Goal: Information Seeking & Learning: Learn about a topic

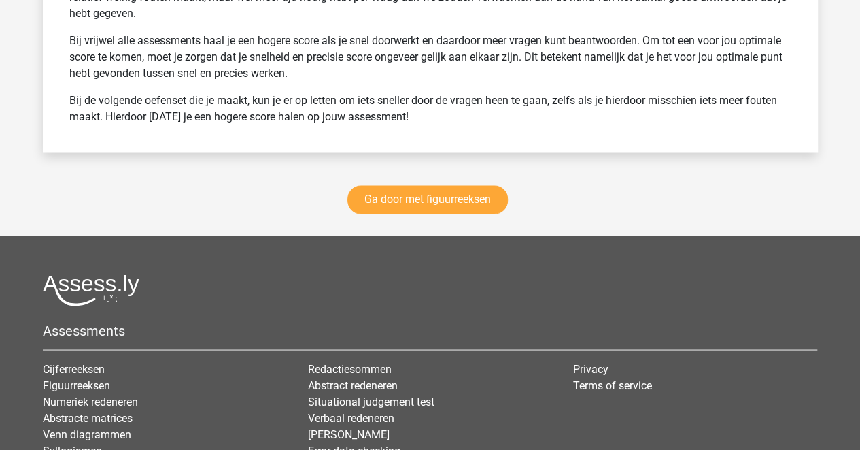
scroll to position [6231, 0]
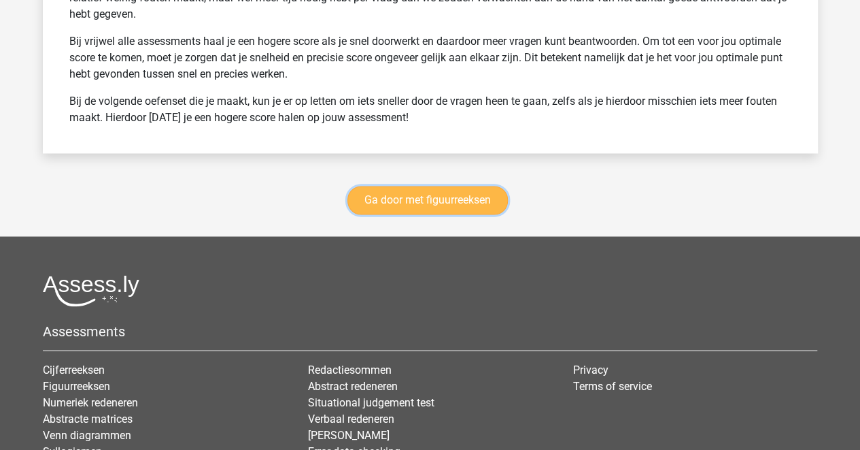
click at [422, 186] on link "Ga door met figuurreeksen" at bounding box center [428, 200] width 161 height 29
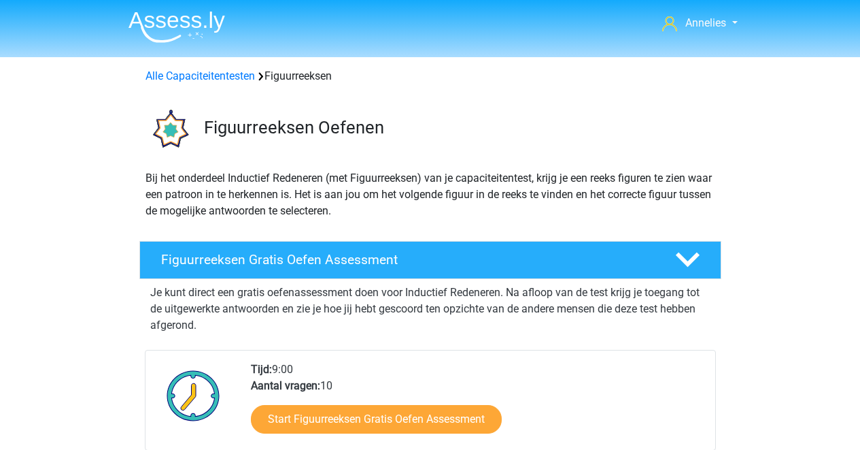
scroll to position [611, 0]
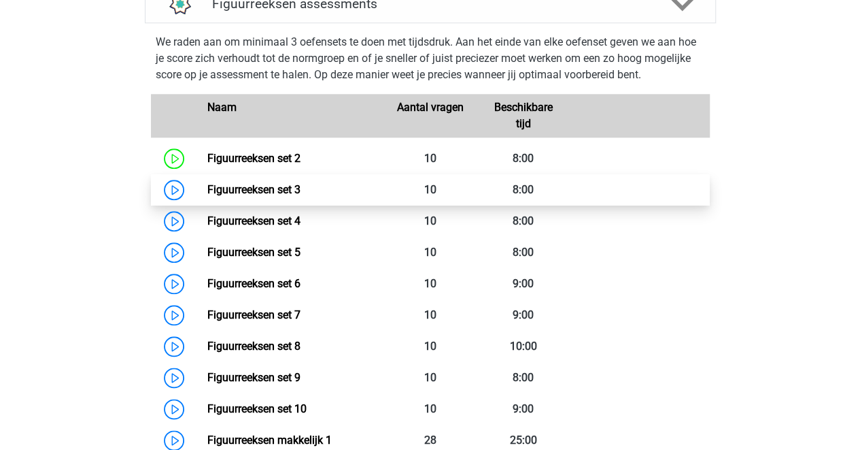
click at [301, 190] on link "Figuurreeksen set 3" at bounding box center [253, 189] width 93 height 13
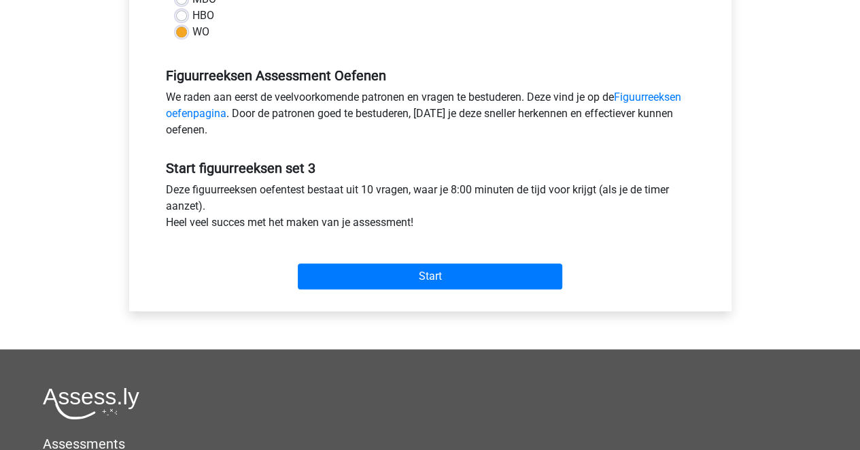
scroll to position [370, 0]
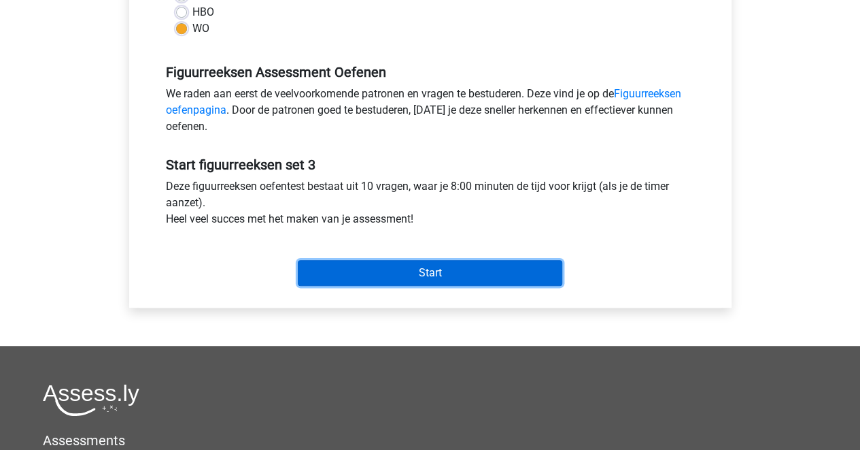
click at [375, 266] on input "Start" at bounding box center [430, 273] width 265 height 26
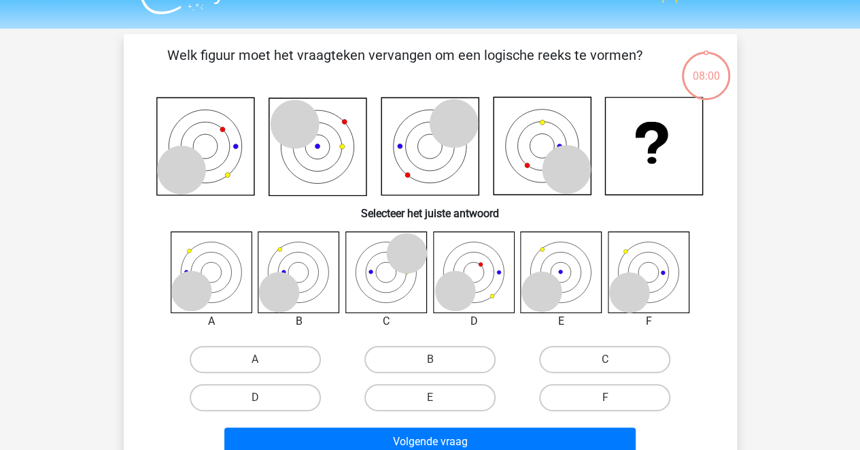
scroll to position [29, 0]
click at [439, 358] on label "B" at bounding box center [430, 358] width 131 height 27
click at [439, 358] on input "B" at bounding box center [434, 362] width 9 height 9
radio input "true"
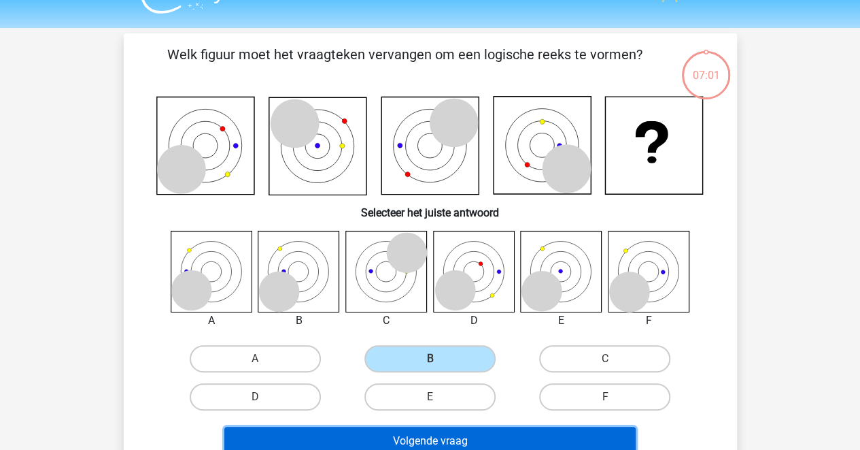
click at [437, 440] on button "Volgende vraag" at bounding box center [429, 440] width 411 height 29
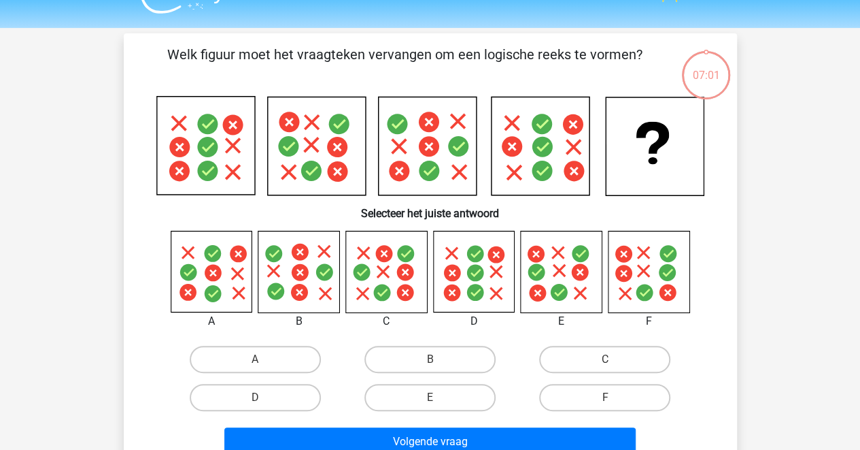
scroll to position [63, 0]
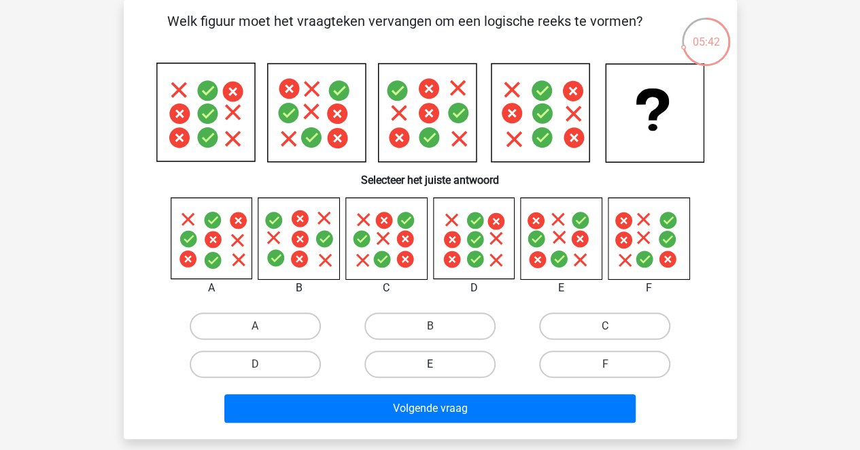
click at [448, 365] on label "E" at bounding box center [430, 363] width 131 height 27
click at [439, 365] on input "E" at bounding box center [434, 368] width 9 height 9
radio input "true"
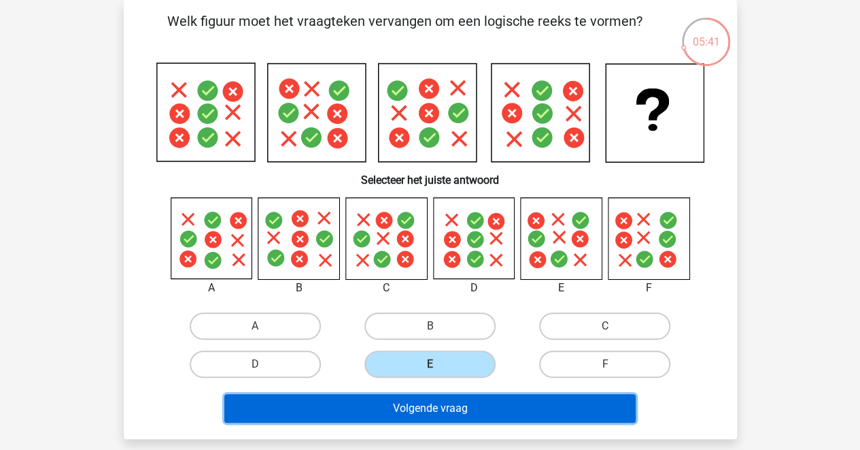
click at [443, 405] on button "Volgende vraag" at bounding box center [429, 408] width 411 height 29
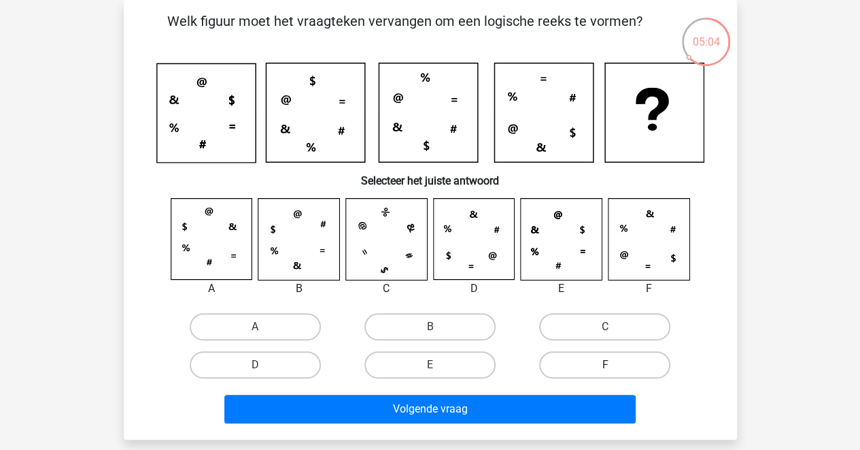
click at [594, 371] on label "F" at bounding box center [604, 364] width 131 height 27
click at [605, 371] on input "F" at bounding box center [609, 369] width 9 height 9
radio input "true"
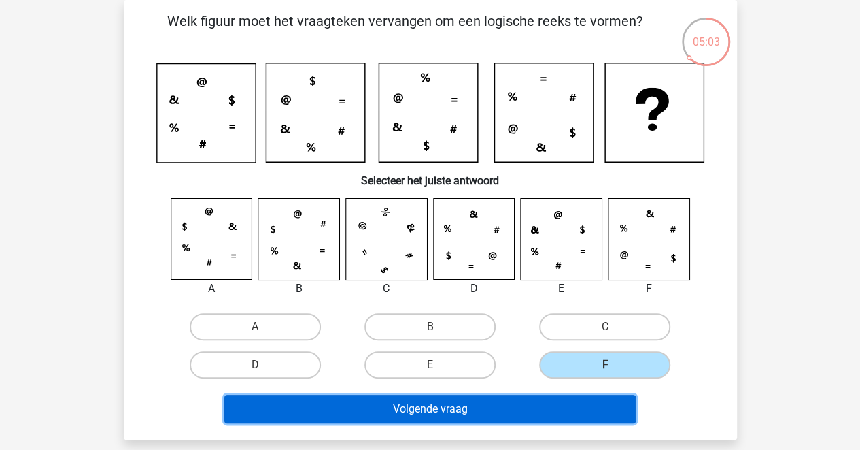
click at [513, 401] on button "Volgende vraag" at bounding box center [429, 408] width 411 height 29
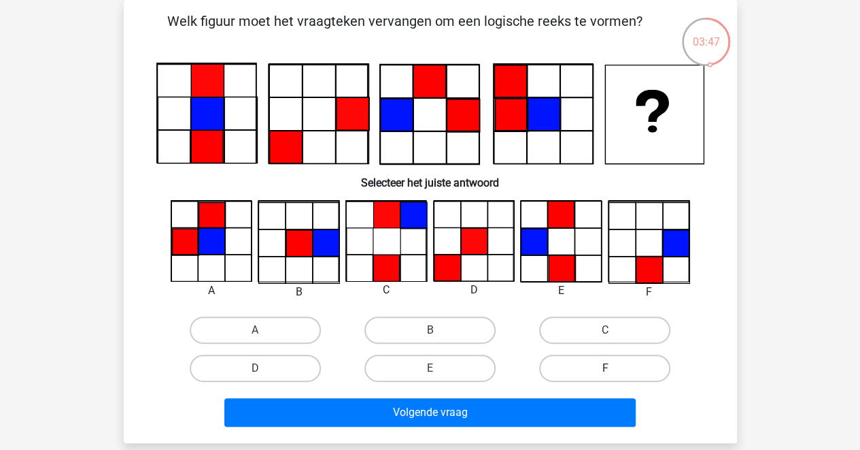
click at [598, 367] on label "F" at bounding box center [604, 367] width 131 height 27
click at [605, 368] on input "F" at bounding box center [609, 372] width 9 height 9
radio input "true"
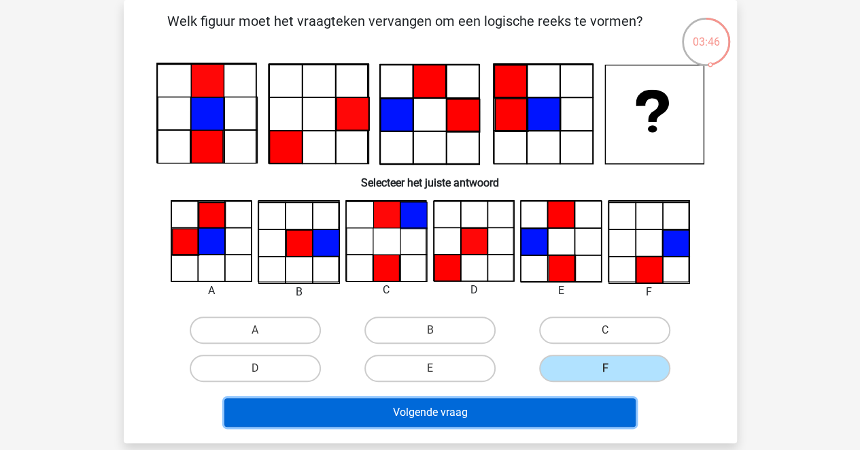
click at [540, 409] on button "Volgende vraag" at bounding box center [429, 412] width 411 height 29
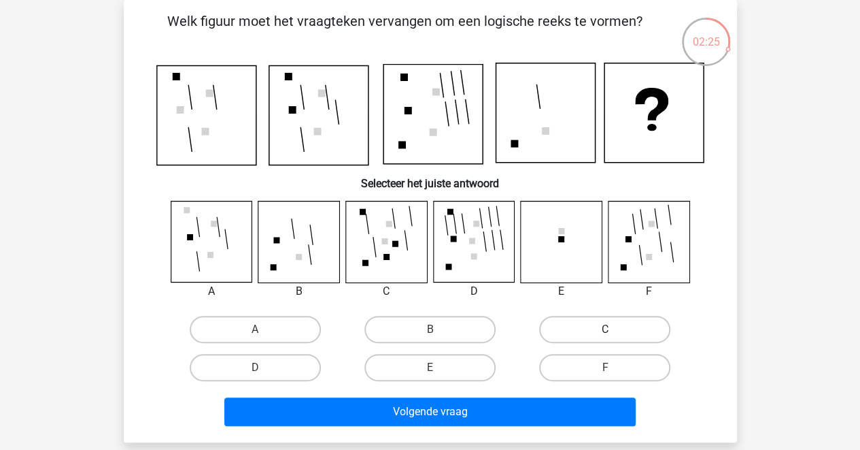
click at [584, 326] on label "C" at bounding box center [604, 329] width 131 height 27
click at [605, 329] on input "C" at bounding box center [609, 333] width 9 height 9
radio input "true"
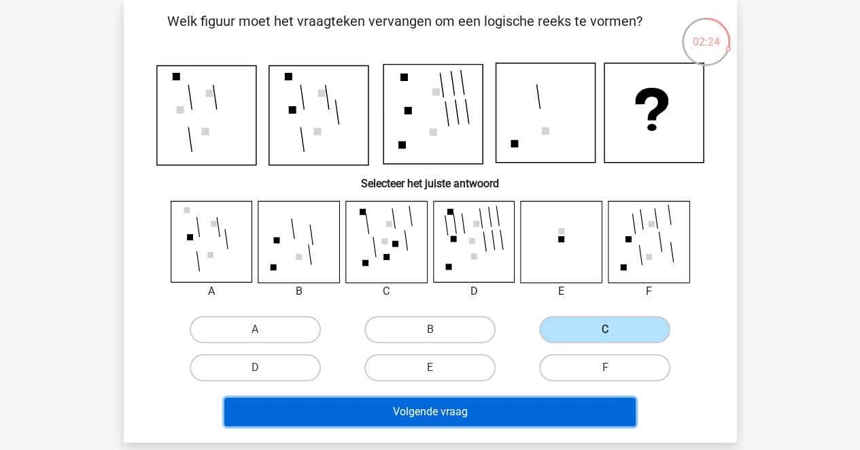
click at [491, 407] on button "Volgende vraag" at bounding box center [429, 411] width 411 height 29
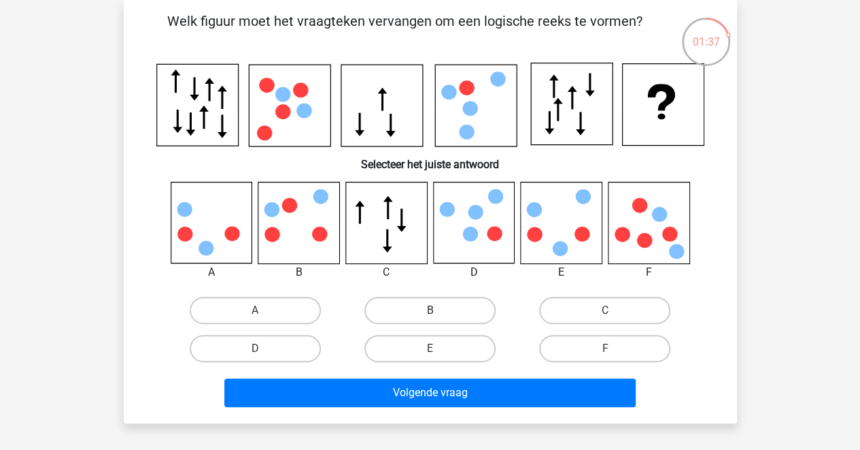
click at [449, 315] on label "B" at bounding box center [430, 310] width 131 height 27
click at [439, 315] on input "B" at bounding box center [434, 314] width 9 height 9
radio input "true"
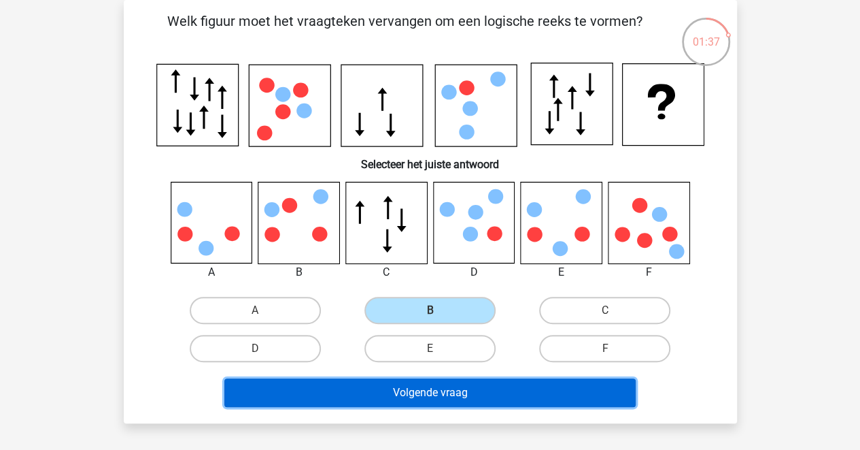
click at [433, 388] on button "Volgende vraag" at bounding box center [429, 392] width 411 height 29
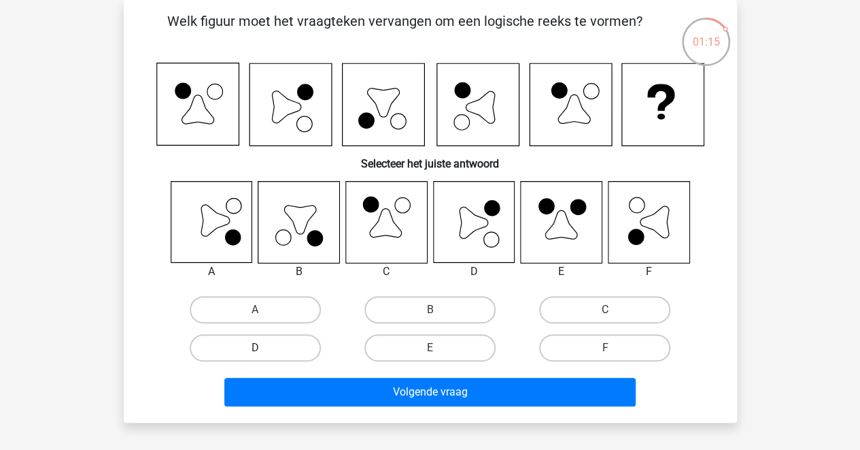
click at [269, 342] on label "D" at bounding box center [255, 347] width 131 height 27
click at [264, 348] on input "D" at bounding box center [259, 352] width 9 height 9
radio input "true"
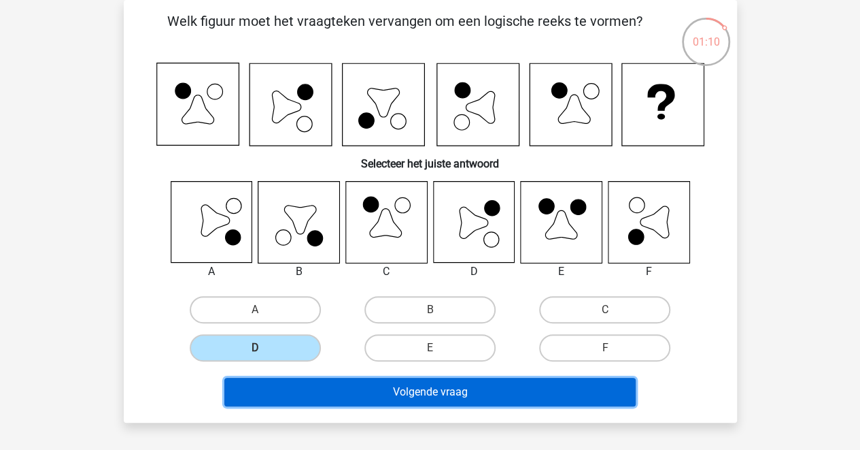
click at [425, 388] on button "Volgende vraag" at bounding box center [429, 391] width 411 height 29
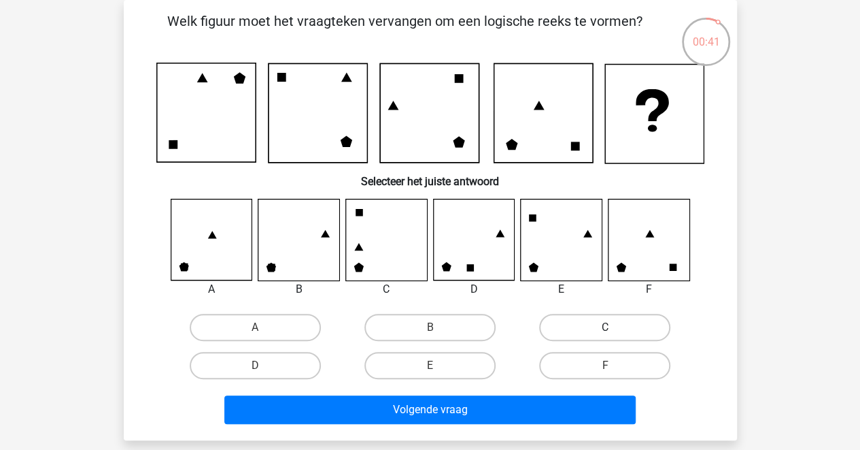
click at [544, 325] on label "C" at bounding box center [604, 327] width 131 height 27
click at [605, 327] on input "C" at bounding box center [609, 331] width 9 height 9
radio input "true"
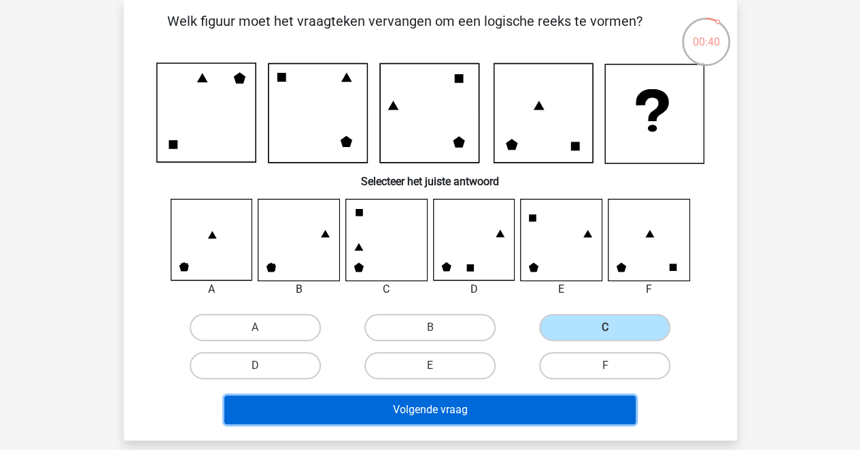
click at [464, 409] on button "Volgende vraag" at bounding box center [429, 409] width 411 height 29
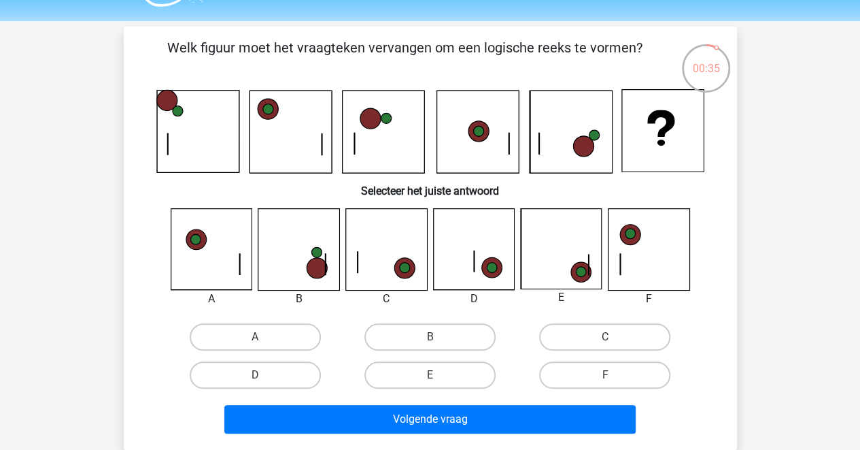
scroll to position [35, 0]
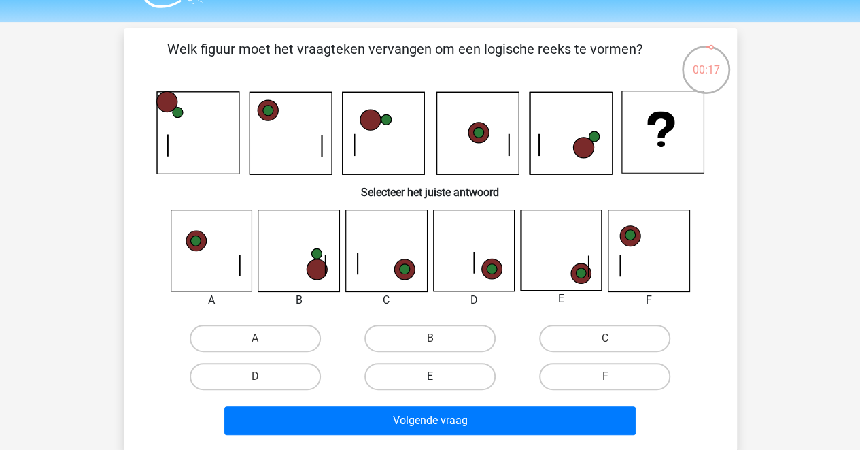
click at [422, 379] on label "E" at bounding box center [430, 376] width 131 height 27
click at [430, 379] on input "E" at bounding box center [434, 380] width 9 height 9
radio input "true"
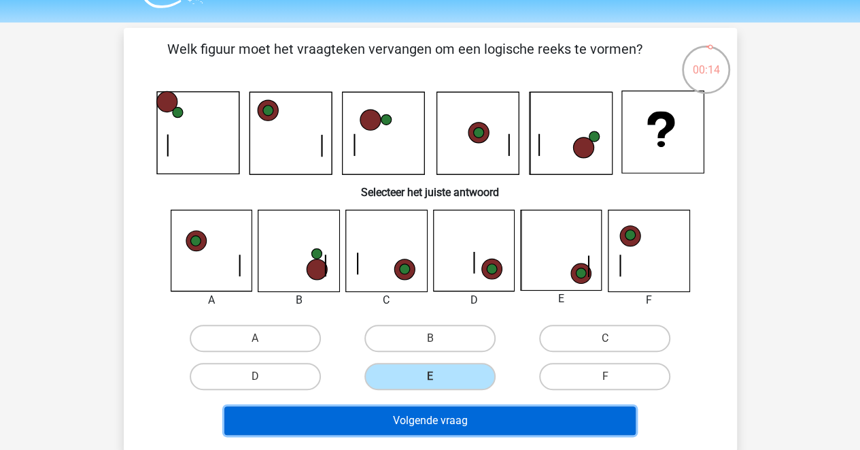
click at [399, 425] on button "Volgende vraag" at bounding box center [429, 420] width 411 height 29
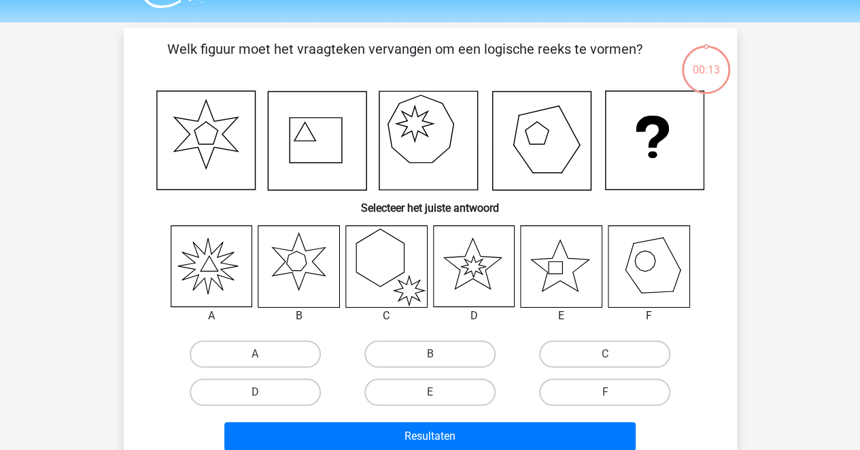
scroll to position [63, 0]
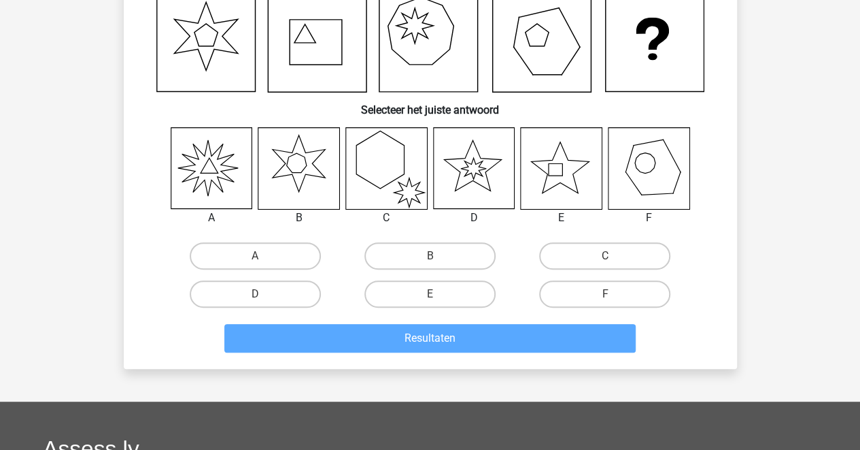
scroll to position [133, 0]
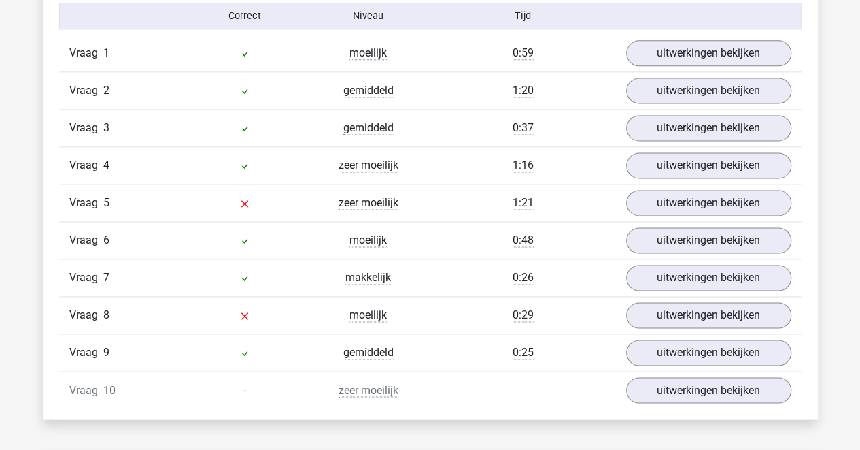
scroll to position [907, 0]
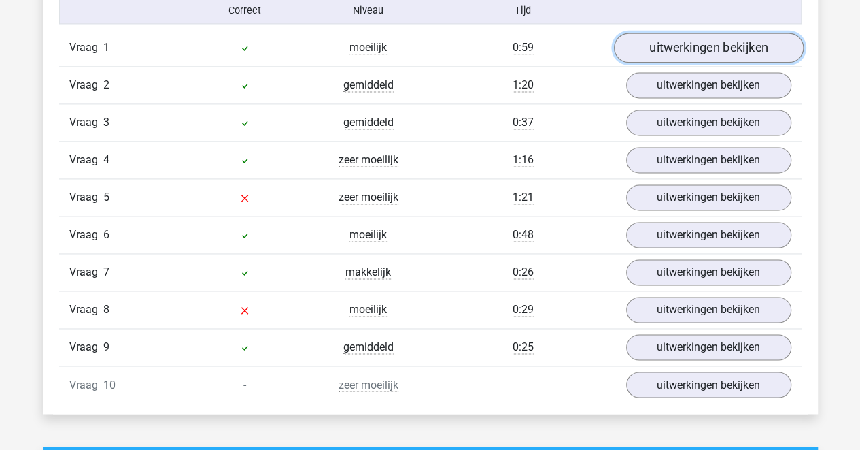
click at [696, 43] on link "uitwerkingen bekijken" at bounding box center [708, 48] width 190 height 30
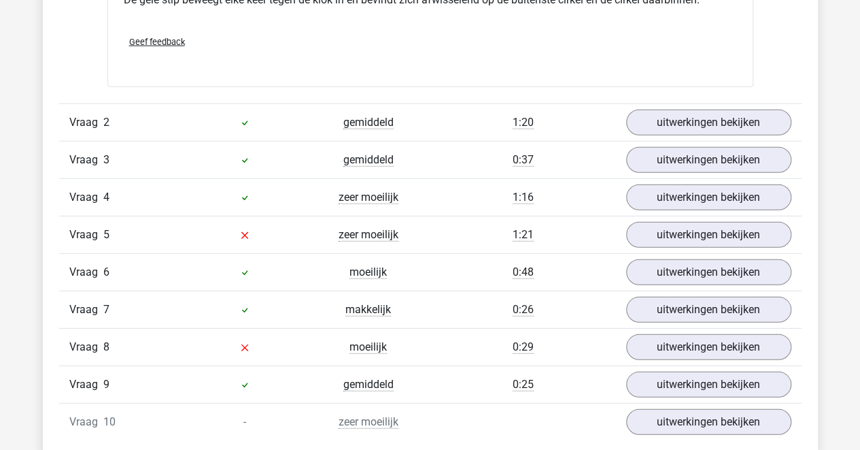
scroll to position [1796, 0]
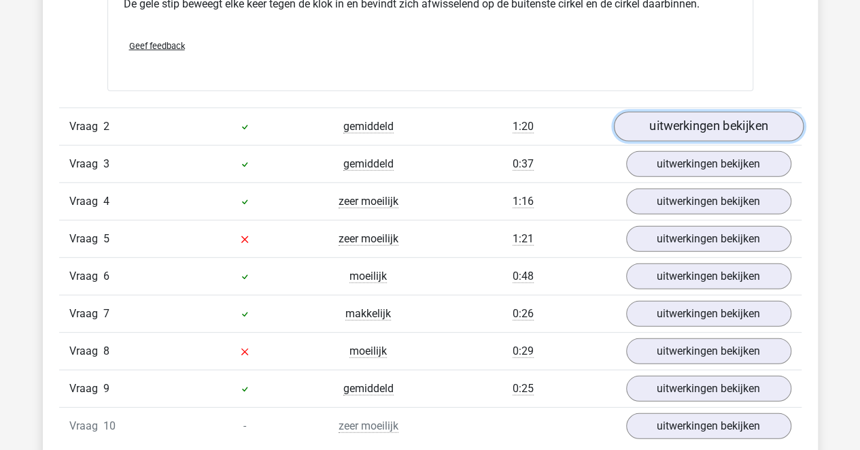
click at [679, 120] on link "uitwerkingen bekijken" at bounding box center [708, 127] width 190 height 30
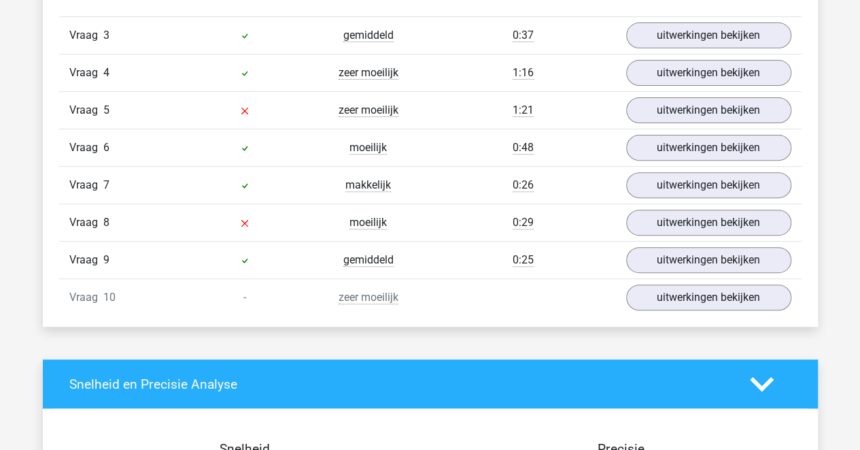
scroll to position [2765, 0]
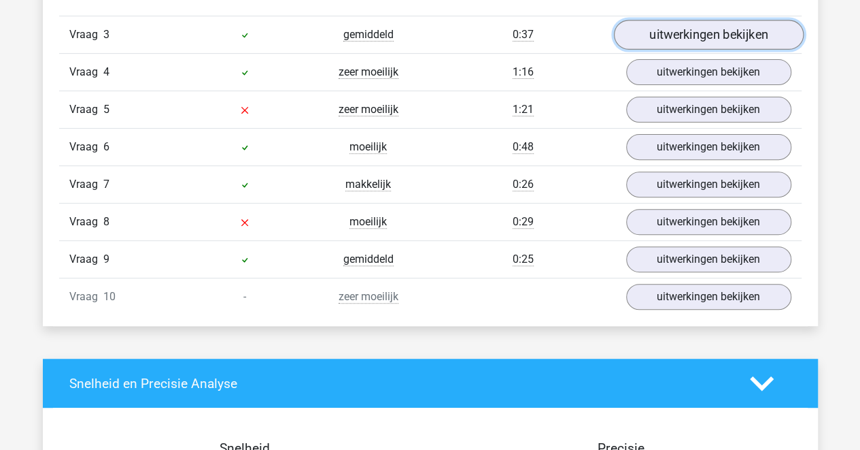
click at [676, 39] on link "uitwerkingen bekijken" at bounding box center [708, 35] width 190 height 30
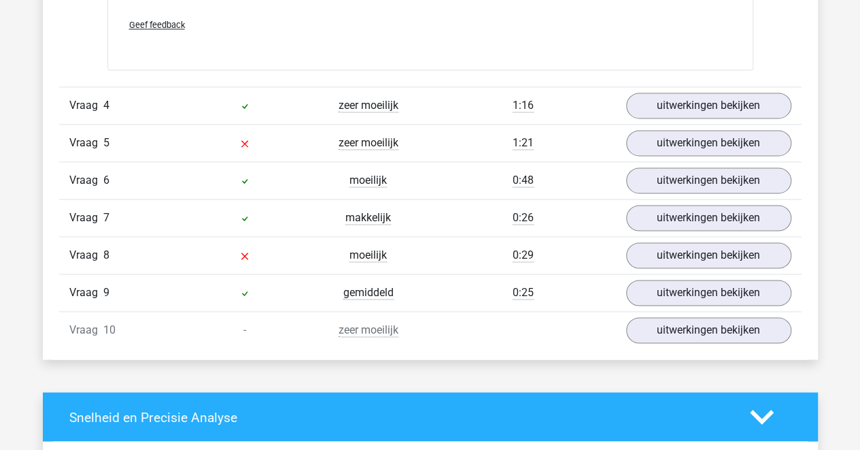
scroll to position [3526, 0]
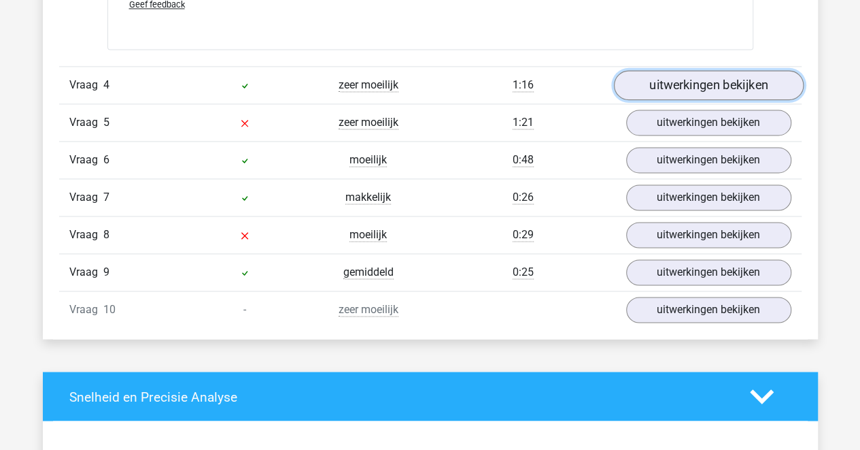
click at [696, 82] on link "uitwerkingen bekijken" at bounding box center [708, 86] width 190 height 30
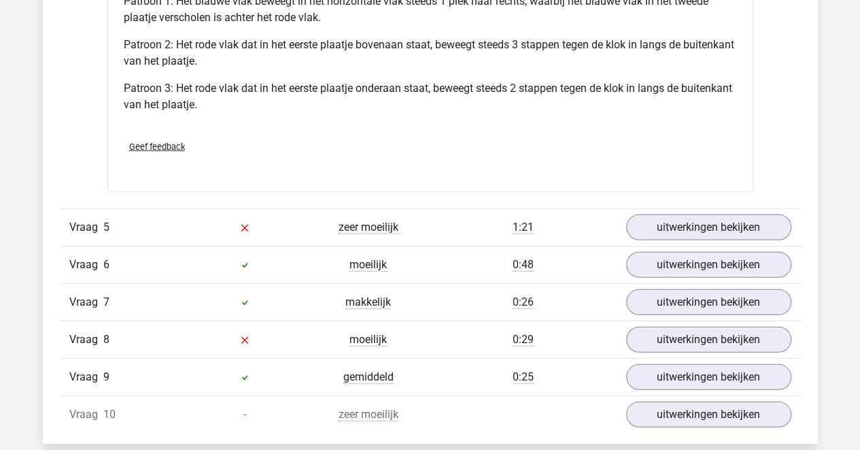
scroll to position [4316, 0]
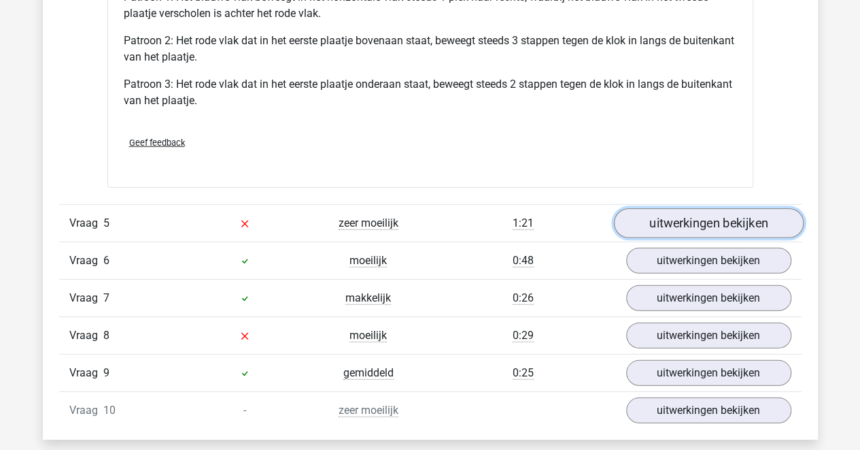
click at [694, 216] on link "uitwerkingen bekijken" at bounding box center [708, 223] width 190 height 30
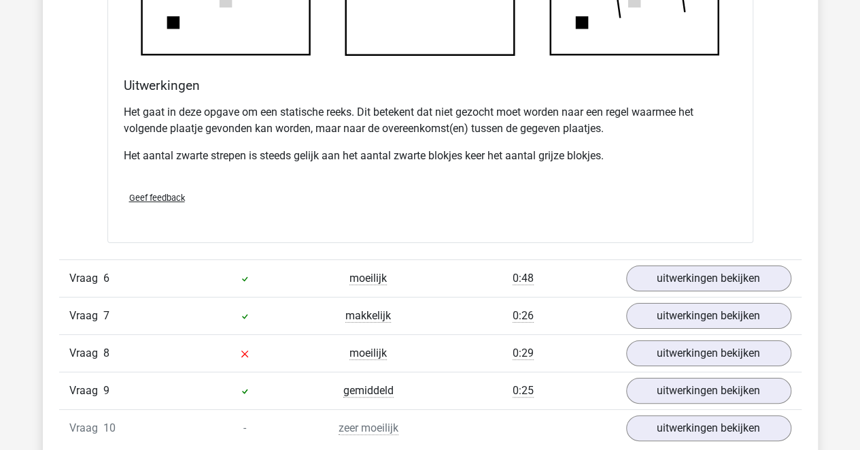
scroll to position [5101, 0]
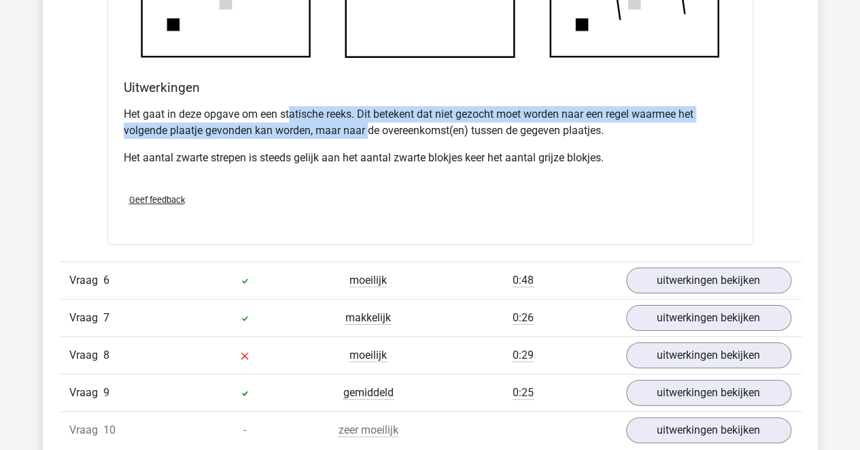
drag, startPoint x: 292, startPoint y: 110, endPoint x: 368, endPoint y: 133, distance: 79.0
click at [368, 133] on p "Het gaat in deze opgave om een statische reeks. Dit betekent dat niet gezocht m…" at bounding box center [430, 122] width 613 height 33
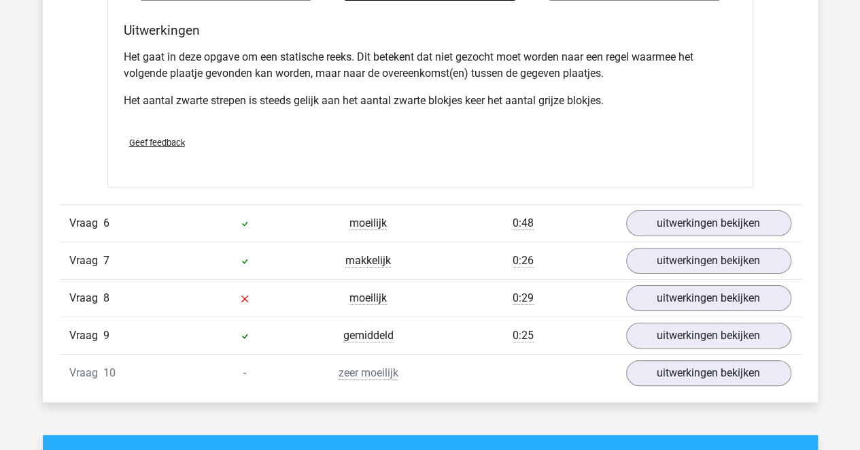
scroll to position [5162, 0]
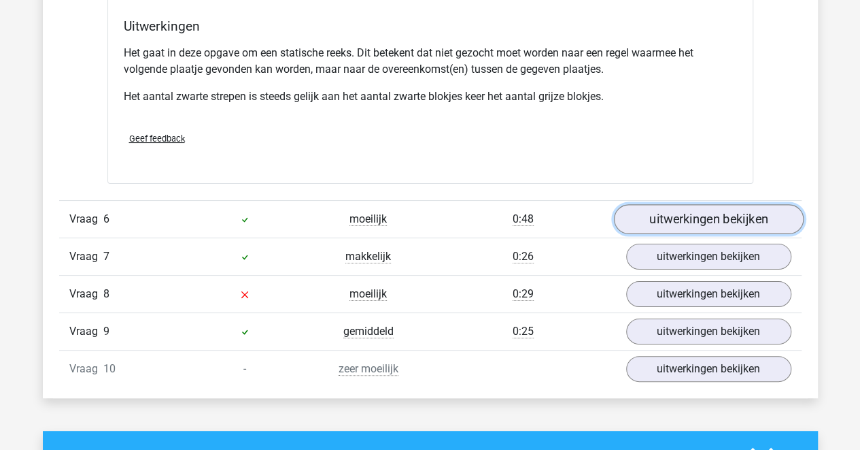
click at [681, 205] on link "uitwerkingen bekijken" at bounding box center [708, 219] width 190 height 30
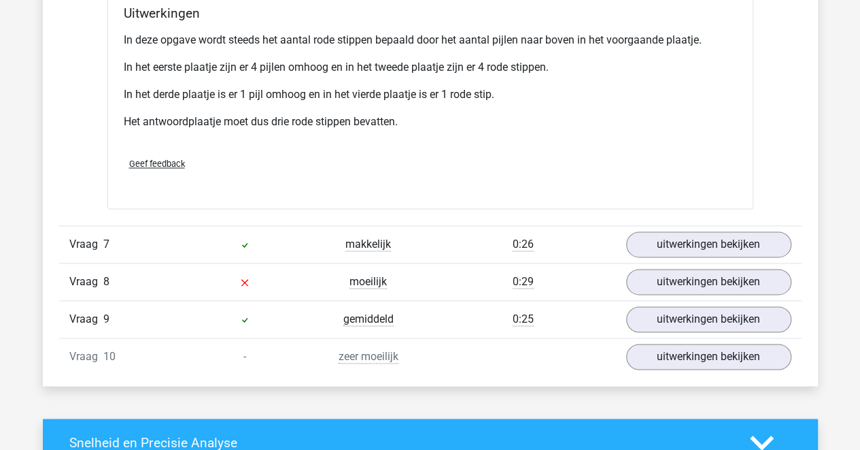
scroll to position [5992, 0]
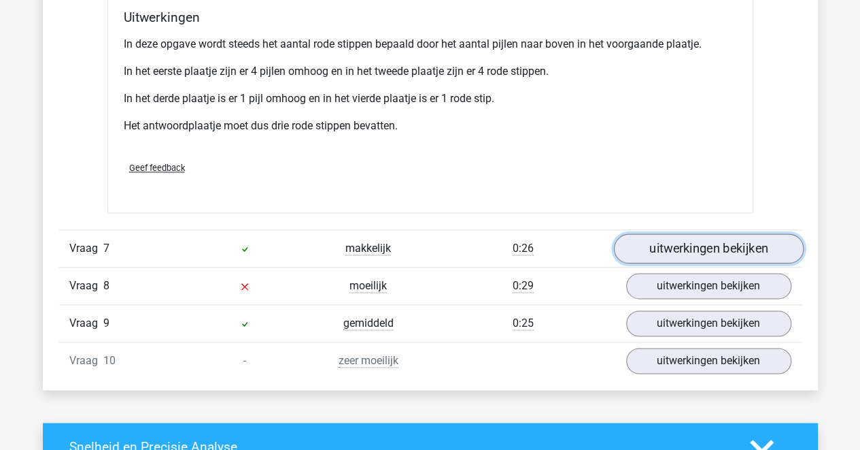
click at [692, 246] on link "uitwerkingen bekijken" at bounding box center [708, 248] width 190 height 30
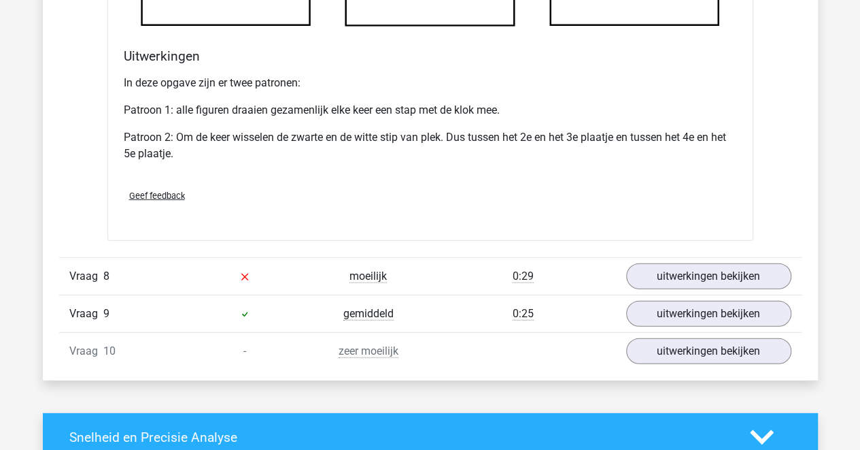
scroll to position [6813, 0]
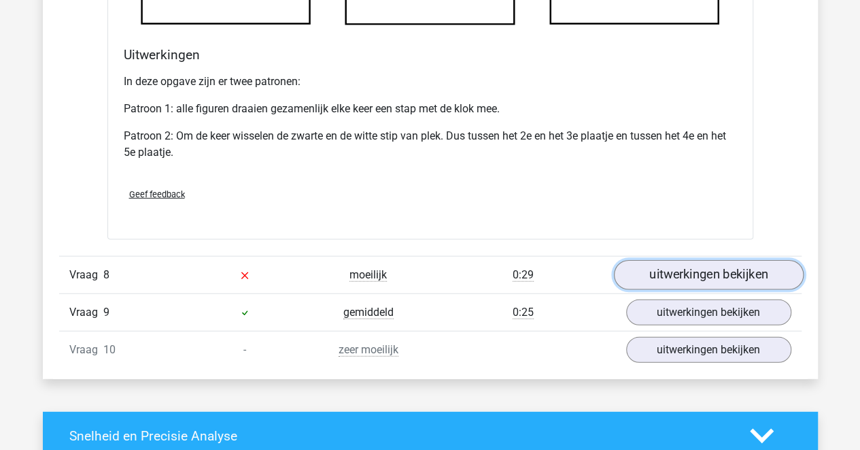
click at [693, 267] on link "uitwerkingen bekijken" at bounding box center [708, 275] width 190 height 30
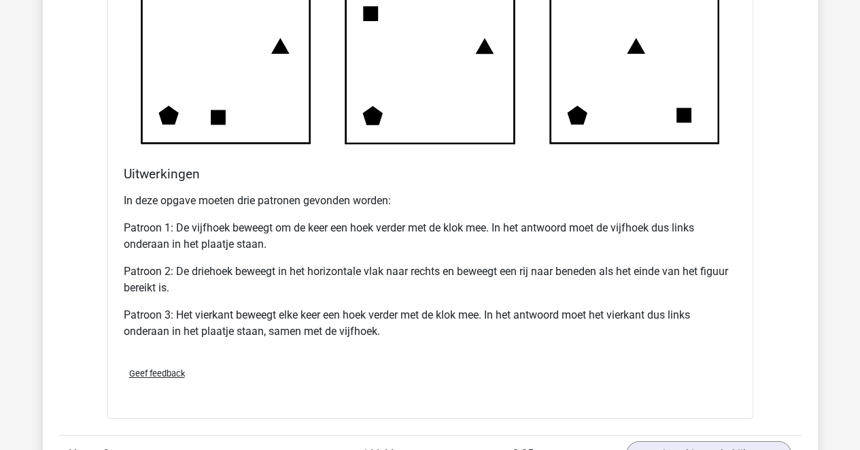
scroll to position [7560, 0]
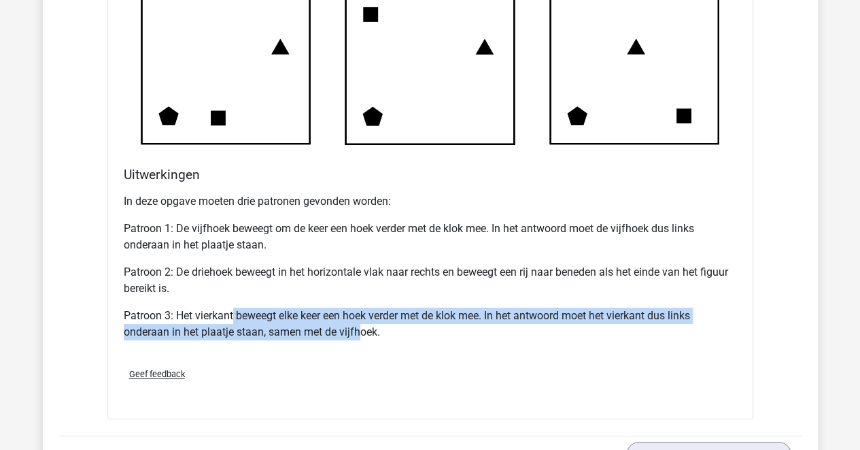
drag, startPoint x: 234, startPoint y: 309, endPoint x: 360, endPoint y: 341, distance: 130.6
click at [360, 341] on div "In deze opgave moeten drie patronen gevonden worden: Patroon 1: De vijfhoek bew…" at bounding box center [430, 272] width 613 height 169
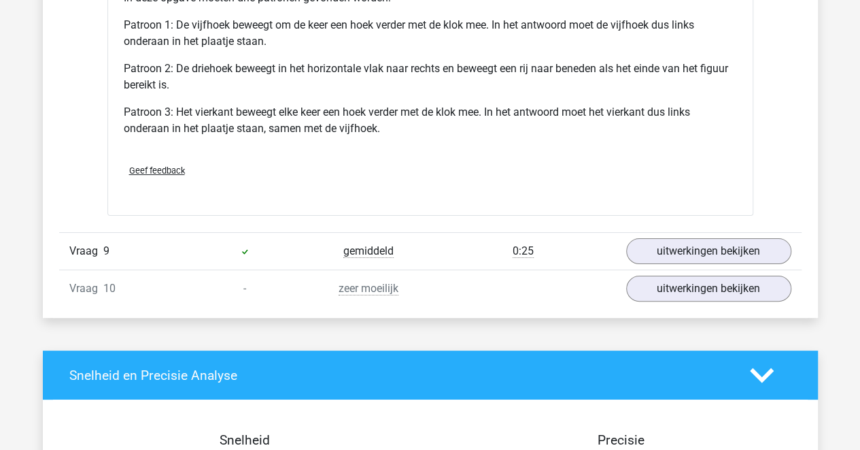
scroll to position [7762, 0]
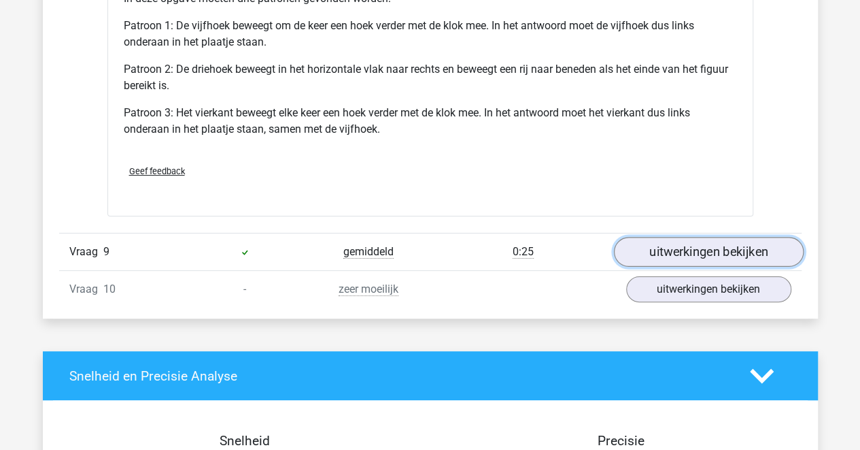
click at [660, 247] on link "uitwerkingen bekijken" at bounding box center [708, 252] width 190 height 30
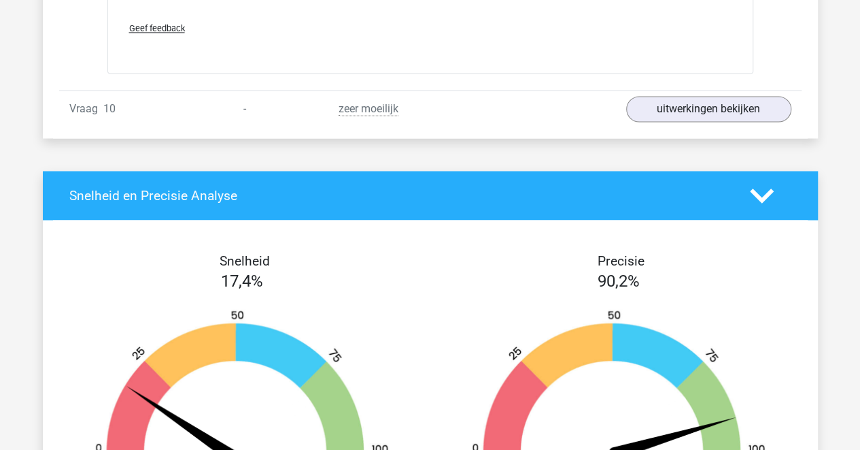
scroll to position [8623, 0]
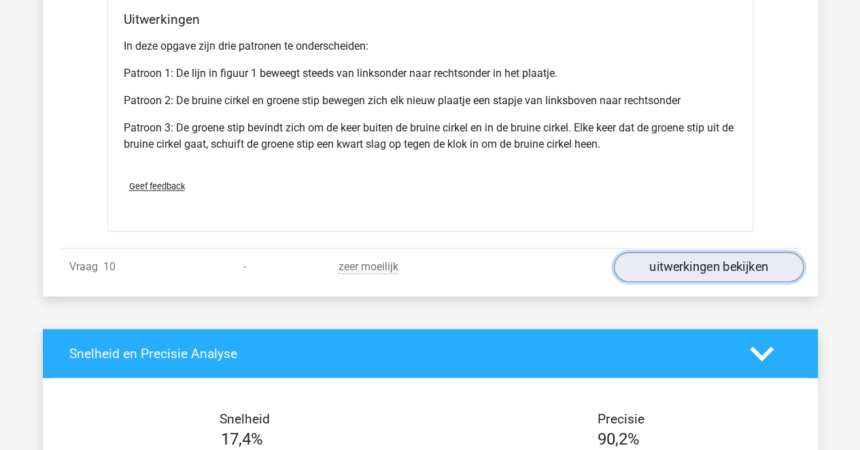
click at [690, 260] on link "uitwerkingen bekijken" at bounding box center [708, 267] width 190 height 30
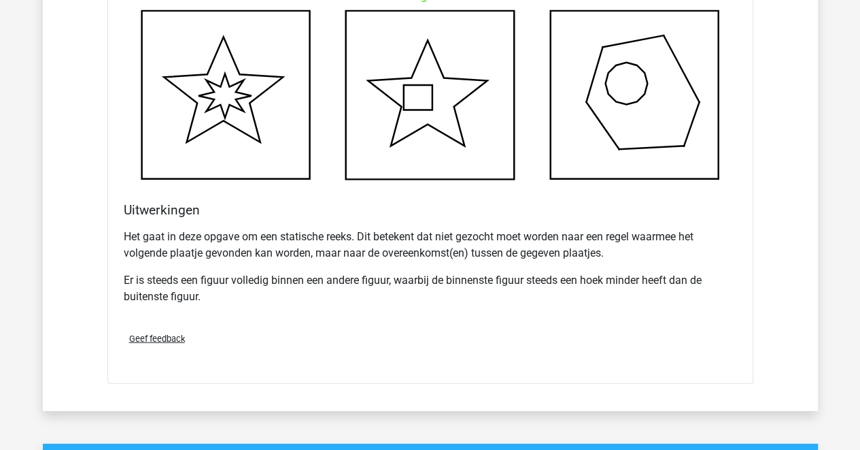
scroll to position [9325, 0]
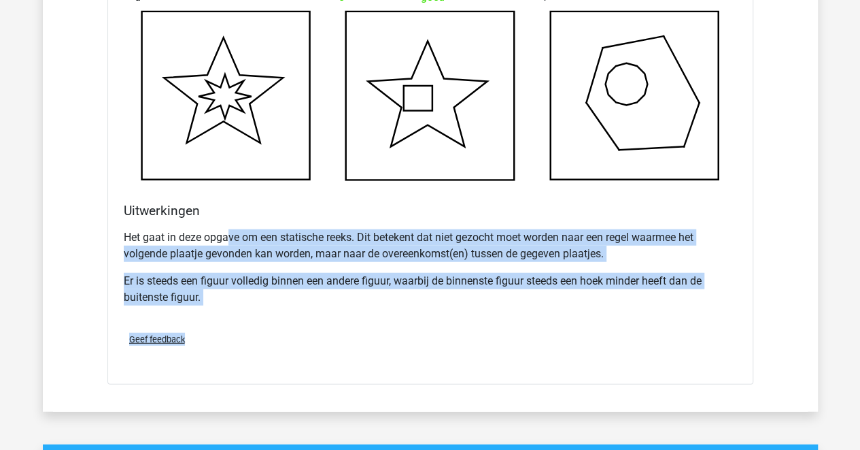
drag, startPoint x: 226, startPoint y: 232, endPoint x: 396, endPoint y: 333, distance: 197.0
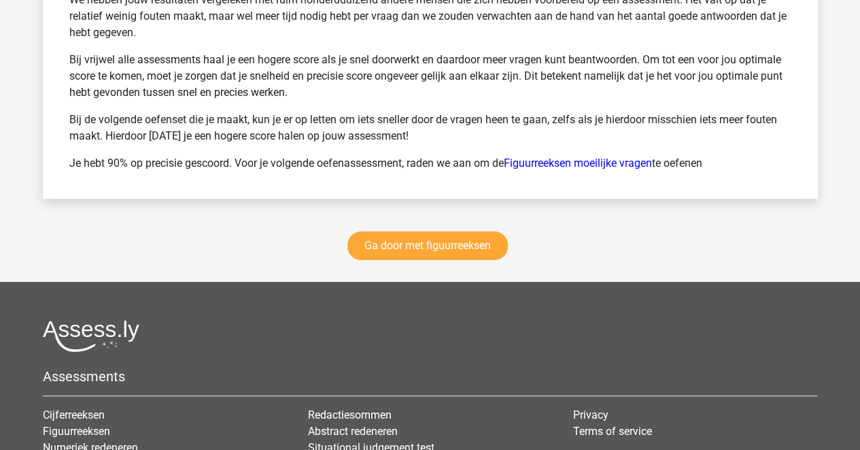
scroll to position [10318, 0]
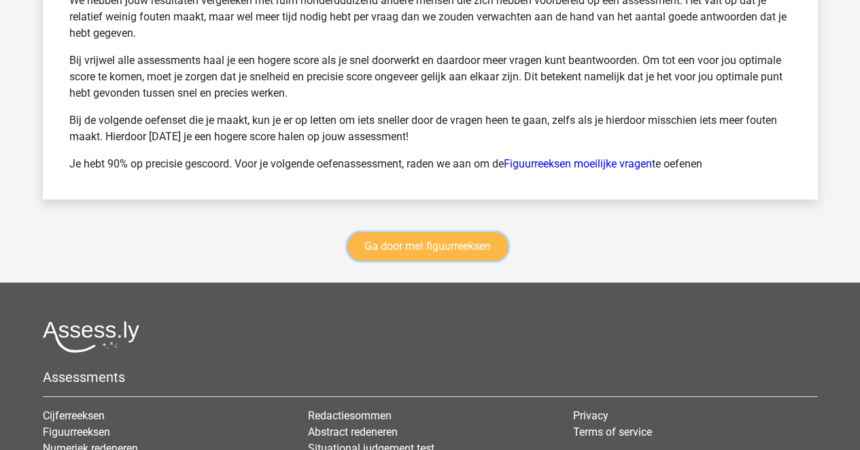
click at [428, 234] on link "Ga door met figuurreeksen" at bounding box center [428, 246] width 161 height 29
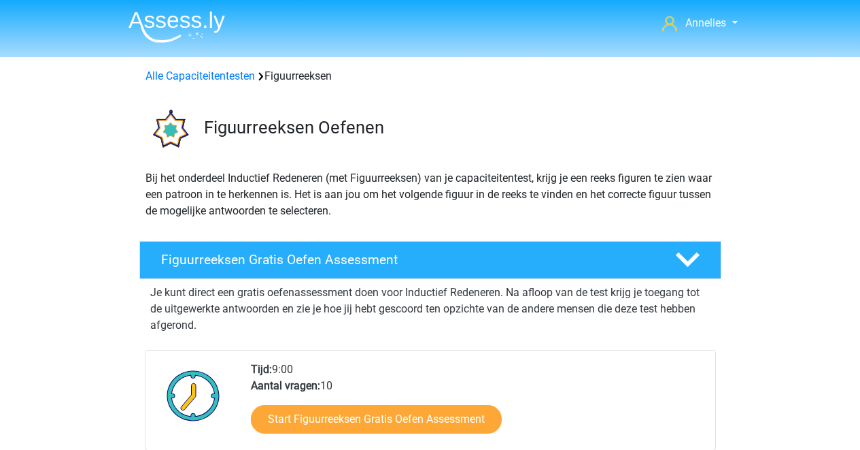
scroll to position [590, 0]
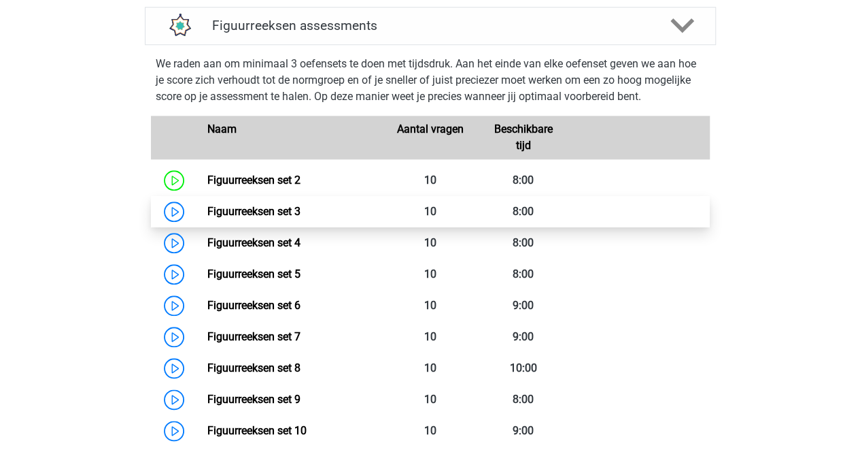
click at [207, 208] on link "Figuurreeksen set 3" at bounding box center [253, 211] width 93 height 13
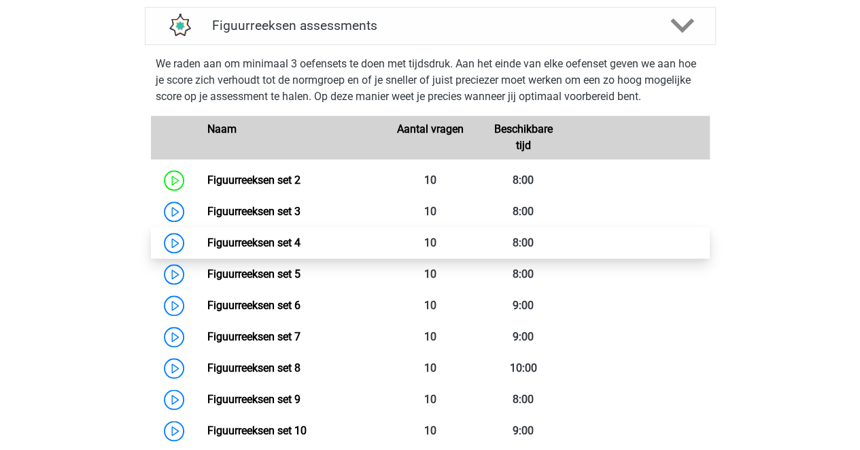
click at [207, 237] on link "Figuurreeksen set 4" at bounding box center [253, 242] width 93 height 13
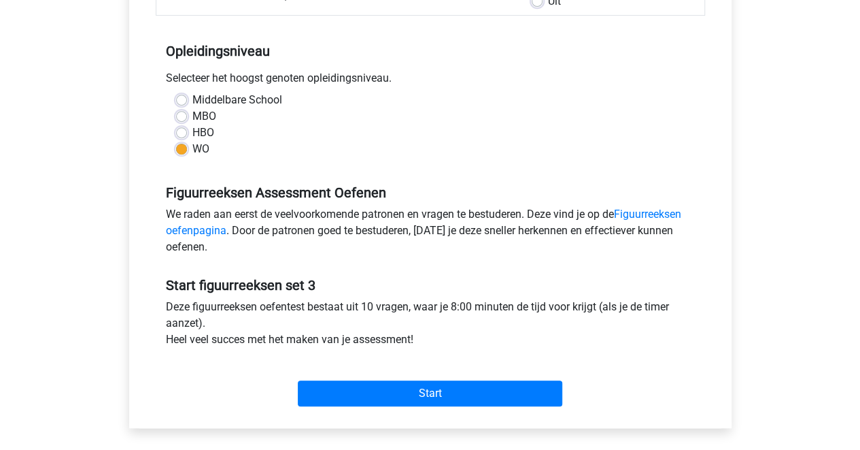
scroll to position [249, 0]
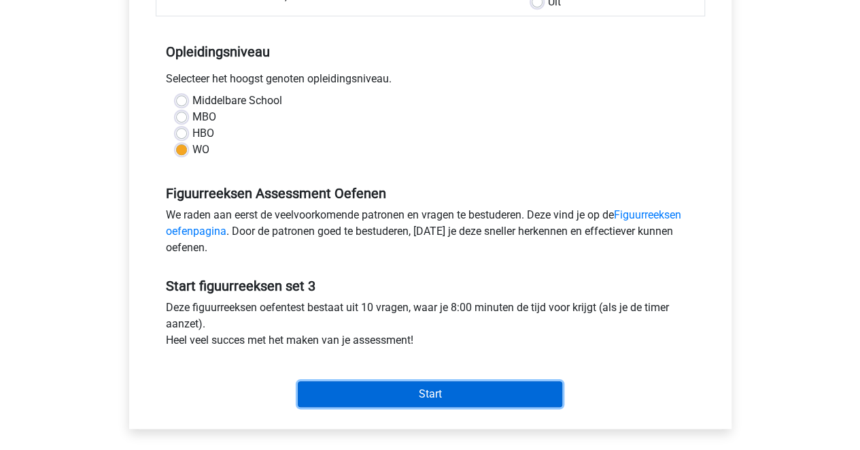
click at [375, 397] on input "Start" at bounding box center [430, 394] width 265 height 26
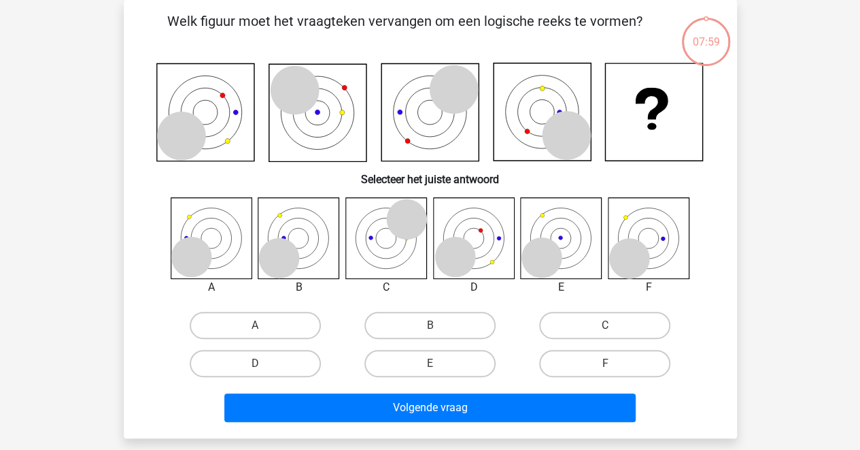
scroll to position [62, 0]
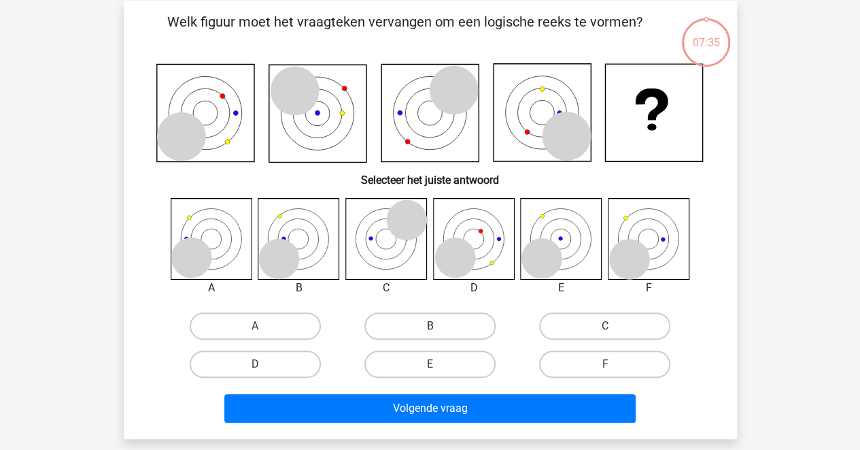
click at [453, 320] on label "B" at bounding box center [430, 325] width 131 height 27
click at [439, 326] on input "B" at bounding box center [434, 330] width 9 height 9
radio input "true"
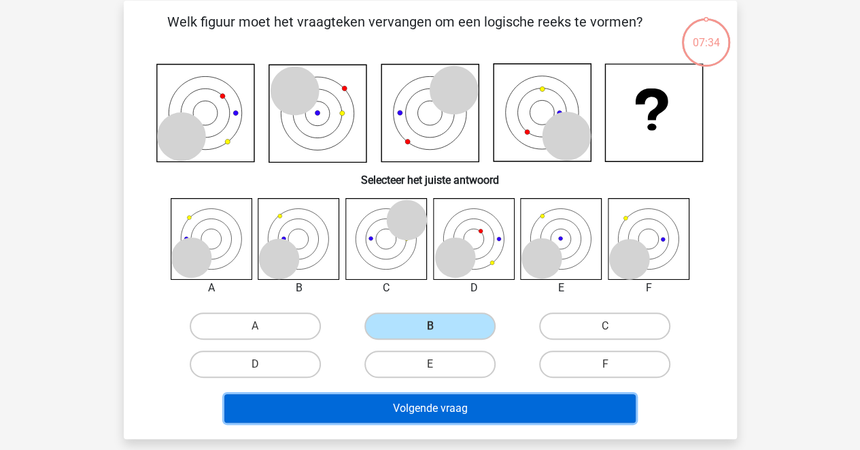
click at [406, 415] on button "Volgende vraag" at bounding box center [429, 408] width 411 height 29
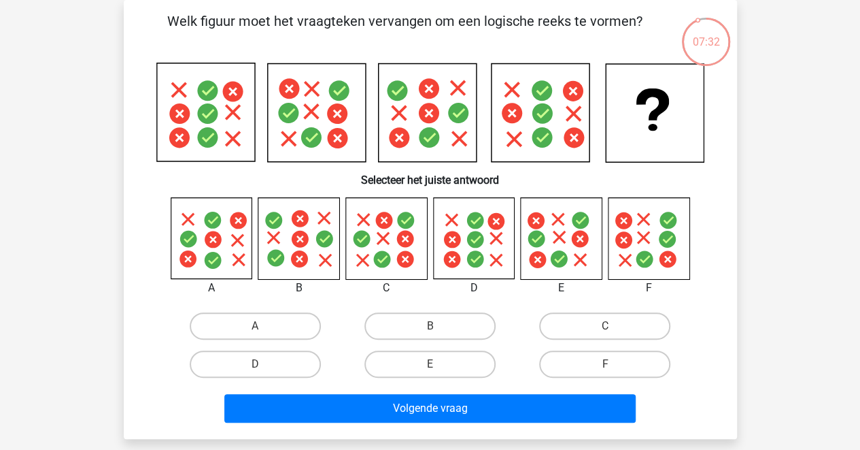
scroll to position [0, 0]
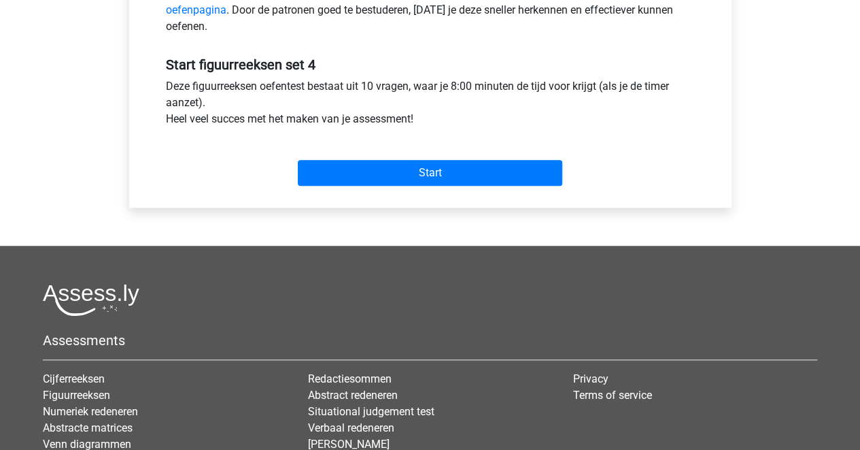
scroll to position [471, 0]
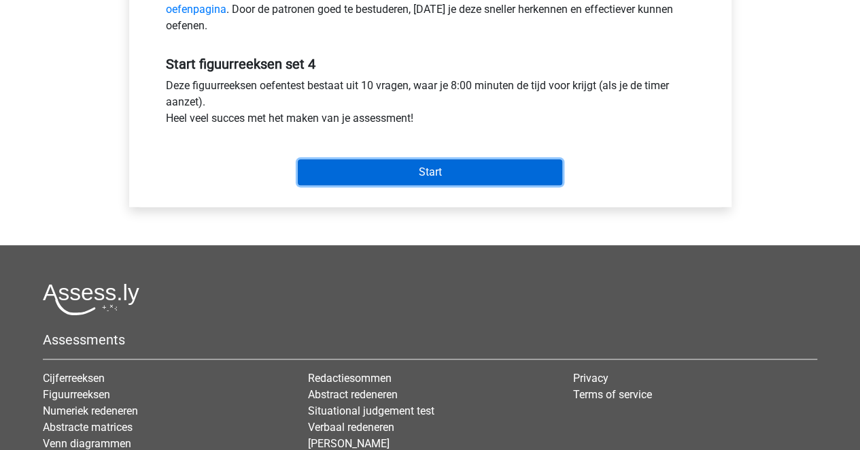
click at [394, 175] on input "Start" at bounding box center [430, 172] width 265 height 26
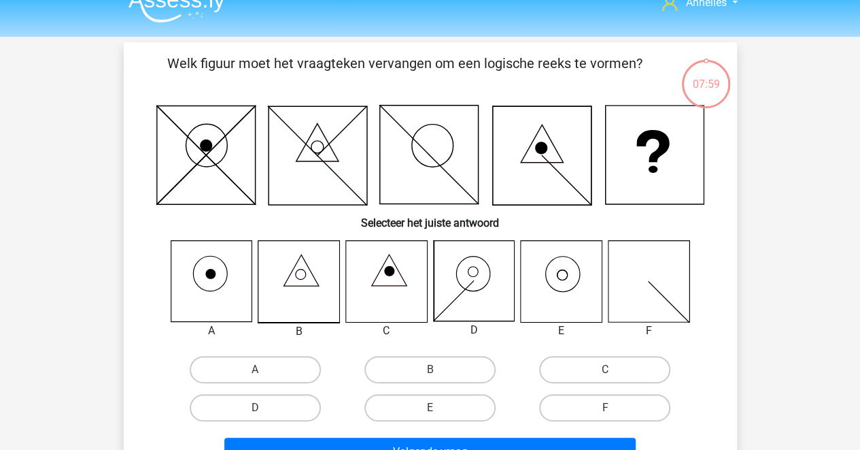
scroll to position [18, 0]
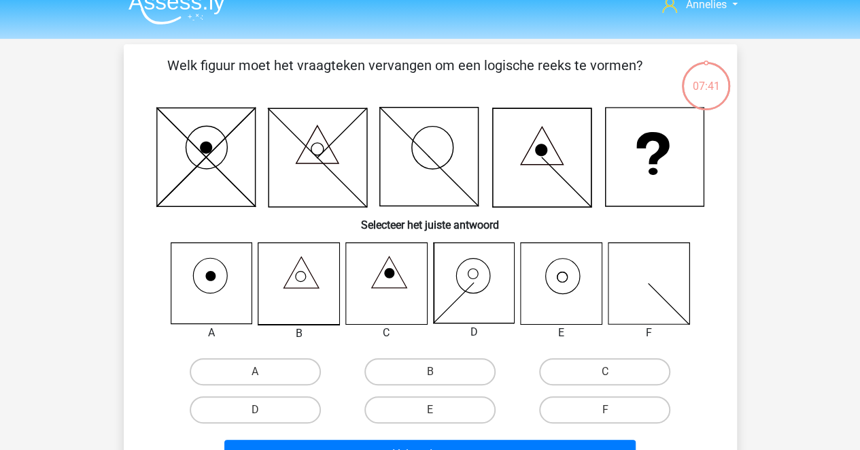
click at [569, 285] on icon at bounding box center [561, 283] width 81 height 81
click at [394, 414] on label "E" at bounding box center [430, 409] width 131 height 27
click at [430, 414] on input "E" at bounding box center [434, 413] width 9 height 9
radio input "true"
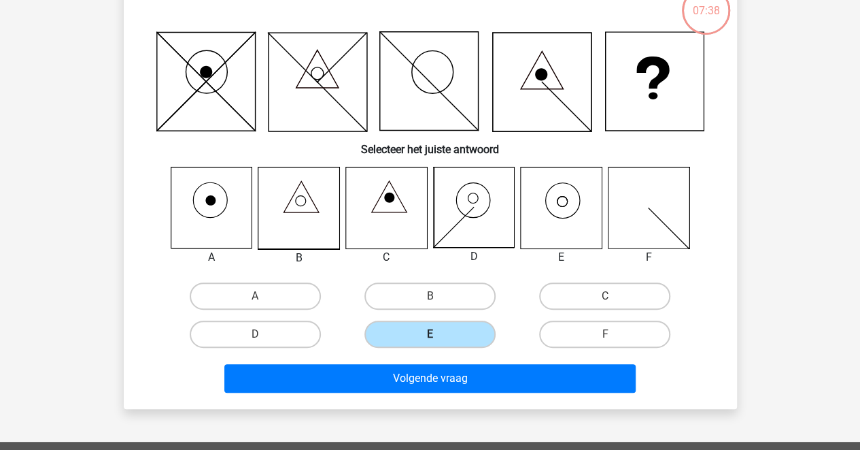
scroll to position [95, 0]
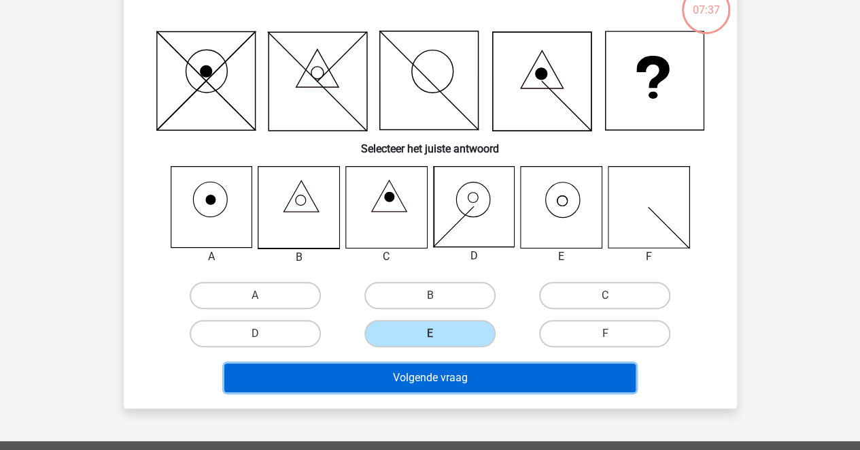
click at [373, 388] on button "Volgende vraag" at bounding box center [429, 377] width 411 height 29
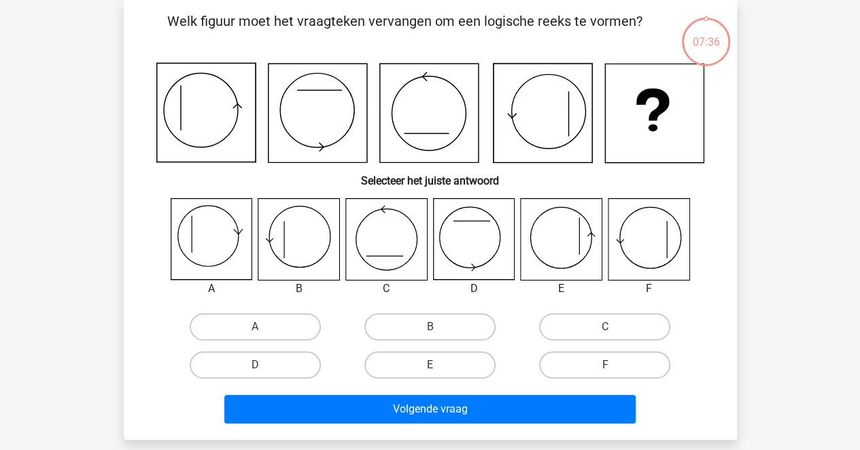
scroll to position [63, 0]
click at [302, 247] on icon at bounding box center [298, 239] width 81 height 81
click at [437, 318] on label "B" at bounding box center [430, 326] width 131 height 27
click at [437, 326] on input "B" at bounding box center [434, 330] width 9 height 9
radio input "true"
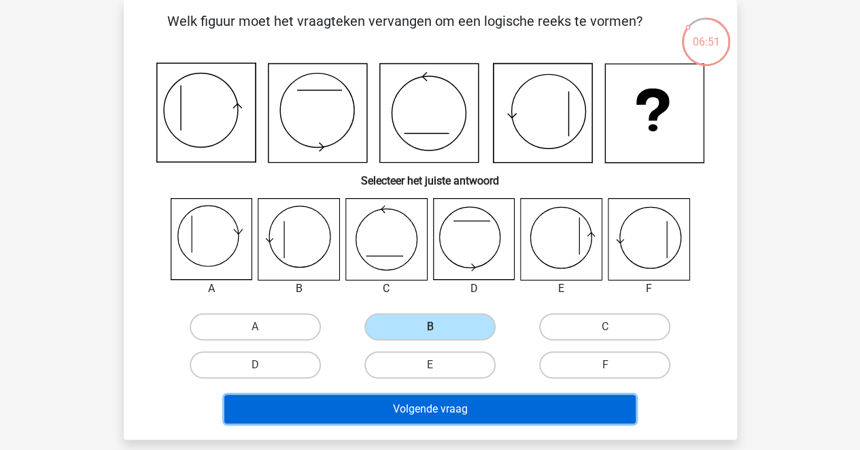
click at [416, 407] on button "Volgende vraag" at bounding box center [429, 408] width 411 height 29
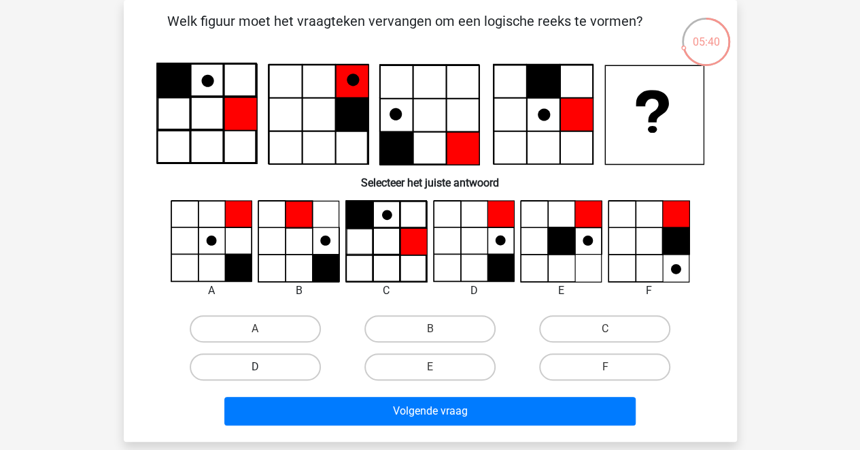
click at [254, 363] on label "D" at bounding box center [255, 366] width 131 height 27
click at [255, 367] on input "D" at bounding box center [259, 371] width 9 height 9
radio input "true"
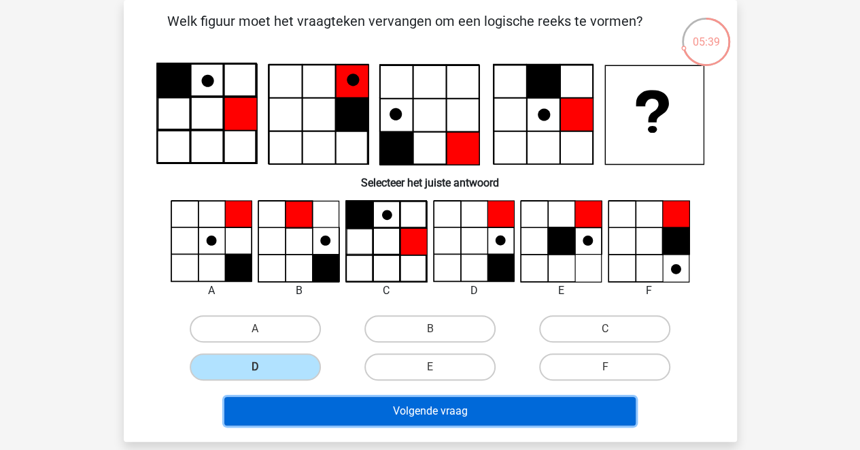
click at [326, 412] on button "Volgende vraag" at bounding box center [429, 411] width 411 height 29
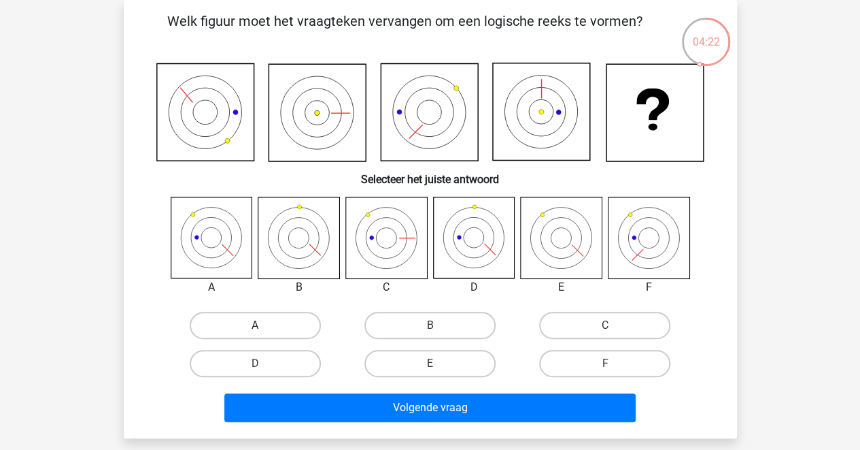
click at [245, 326] on label "A" at bounding box center [255, 324] width 131 height 27
click at [255, 326] on input "A" at bounding box center [259, 329] width 9 height 9
radio input "true"
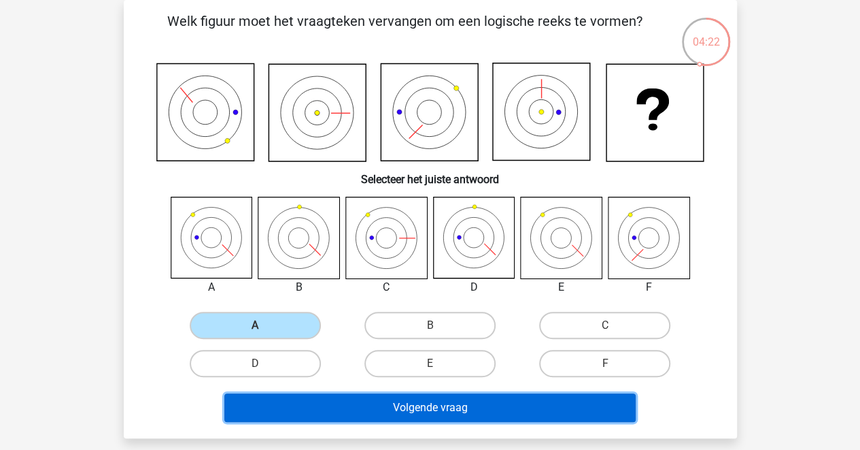
click at [325, 414] on button "Volgende vraag" at bounding box center [429, 407] width 411 height 29
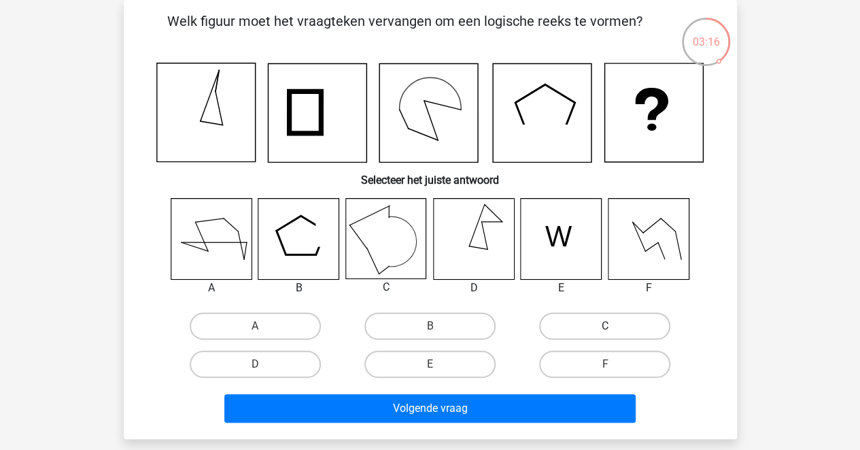
click at [596, 332] on label "C" at bounding box center [604, 325] width 131 height 27
click at [605, 332] on input "C" at bounding box center [609, 330] width 9 height 9
radio input "true"
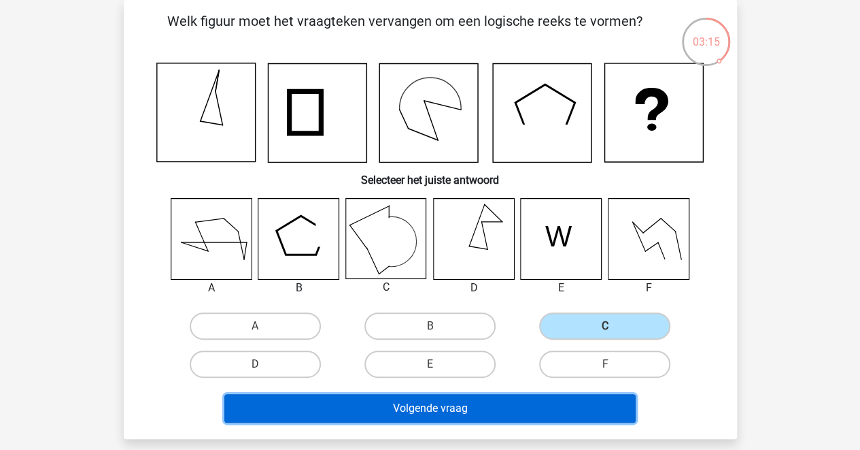
click at [407, 415] on button "Volgende vraag" at bounding box center [429, 408] width 411 height 29
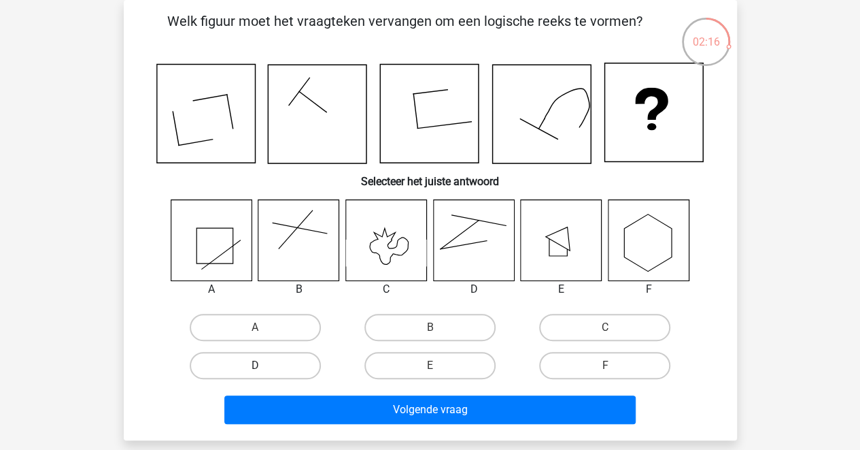
click at [268, 366] on label "D" at bounding box center [255, 365] width 131 height 27
click at [264, 366] on input "D" at bounding box center [259, 369] width 9 height 9
radio input "true"
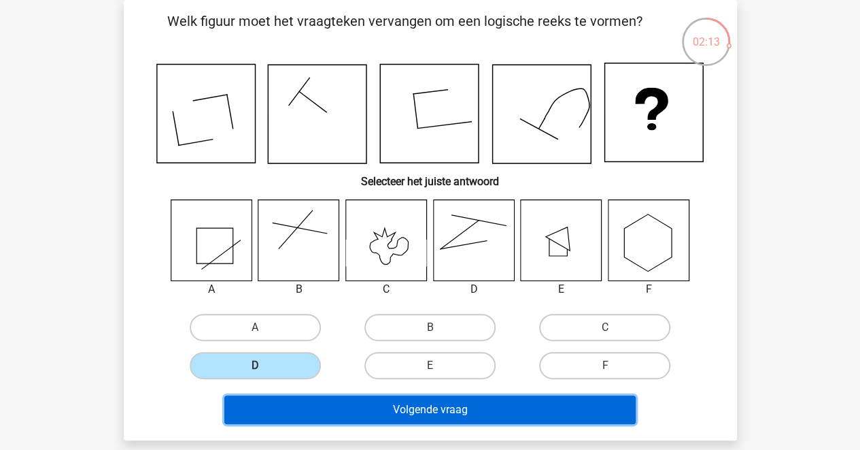
click at [438, 409] on button "Volgende vraag" at bounding box center [429, 409] width 411 height 29
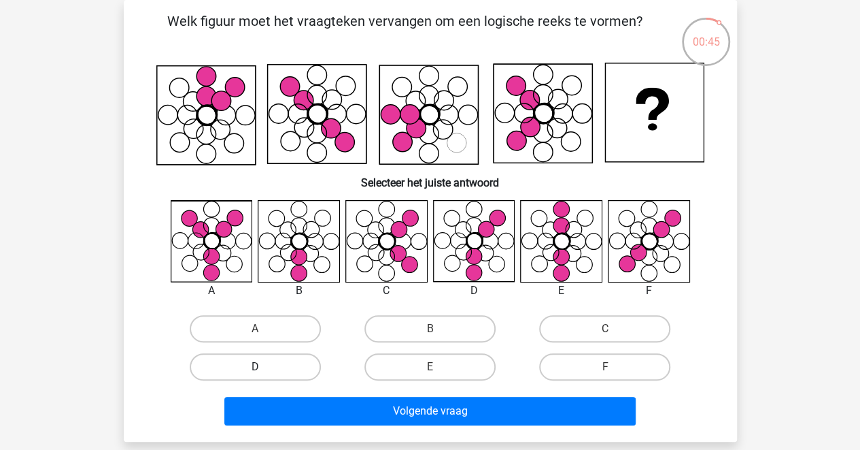
click at [241, 367] on label "D" at bounding box center [255, 366] width 131 height 27
click at [255, 367] on input "D" at bounding box center [259, 371] width 9 height 9
radio input "true"
click at [351, 425] on div "Volgende vraag" at bounding box center [430, 414] width 525 height 34
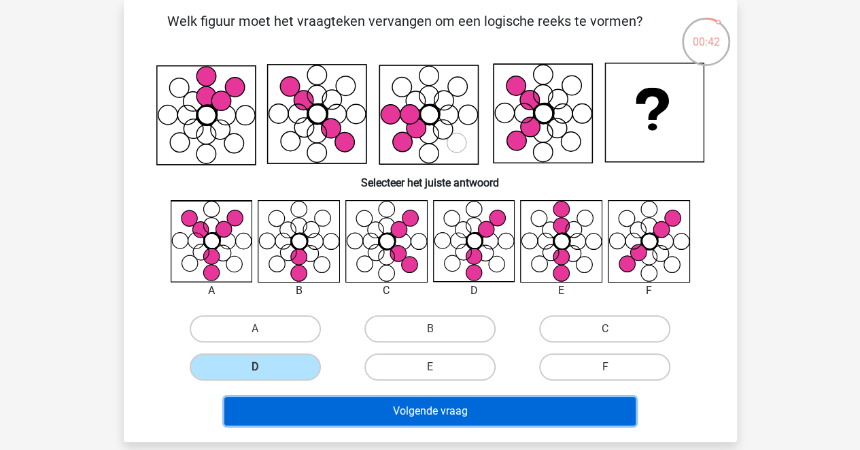
click at [372, 423] on button "Volgende vraag" at bounding box center [429, 411] width 411 height 29
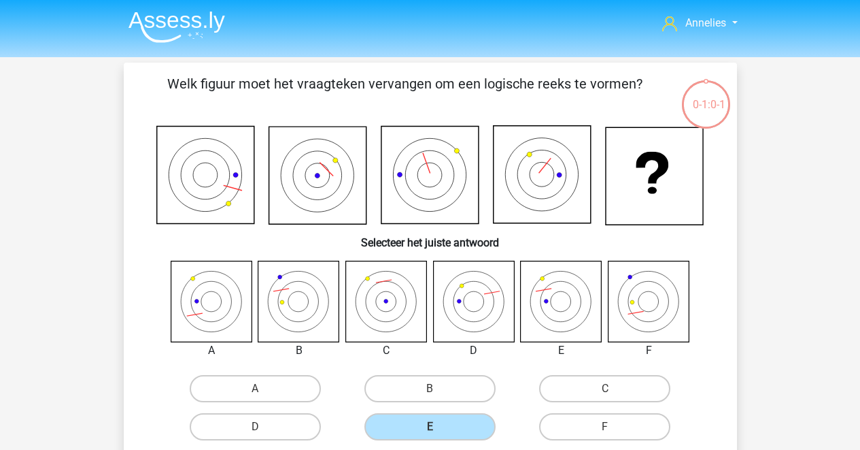
scroll to position [63, 0]
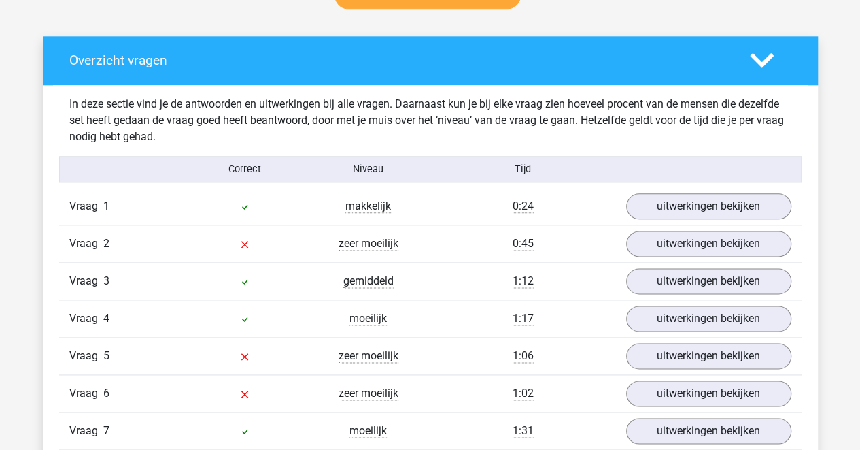
scroll to position [747, 0]
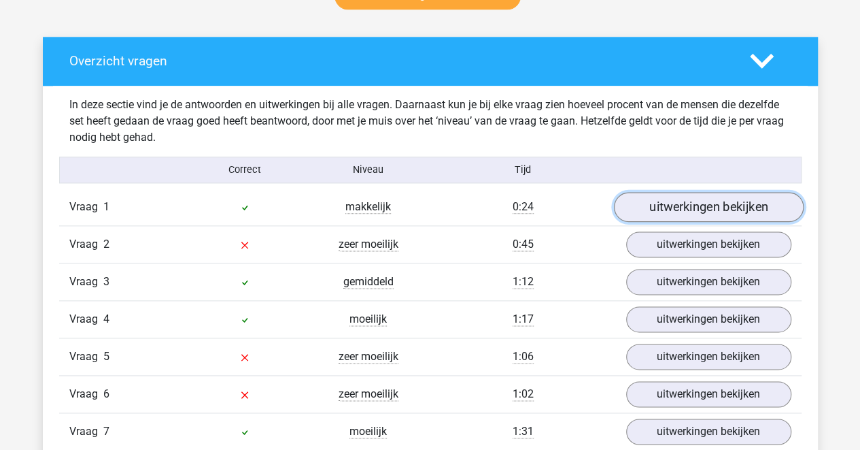
click at [711, 213] on link "uitwerkingen bekijken" at bounding box center [708, 207] width 190 height 30
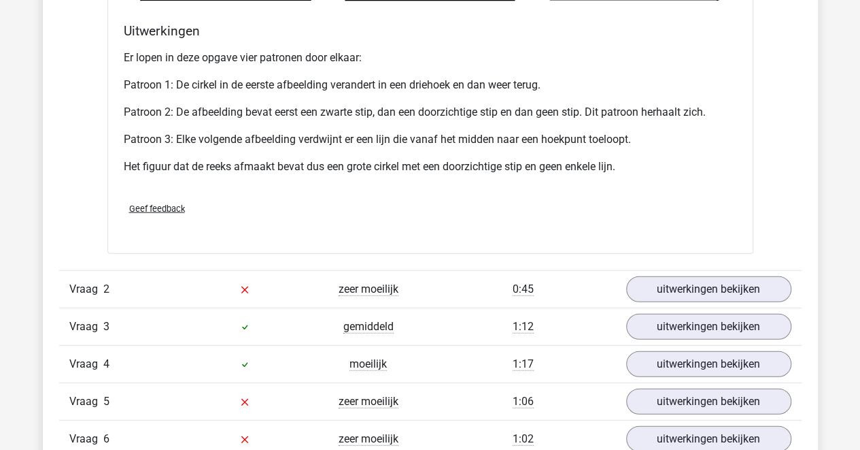
scroll to position [1572, 0]
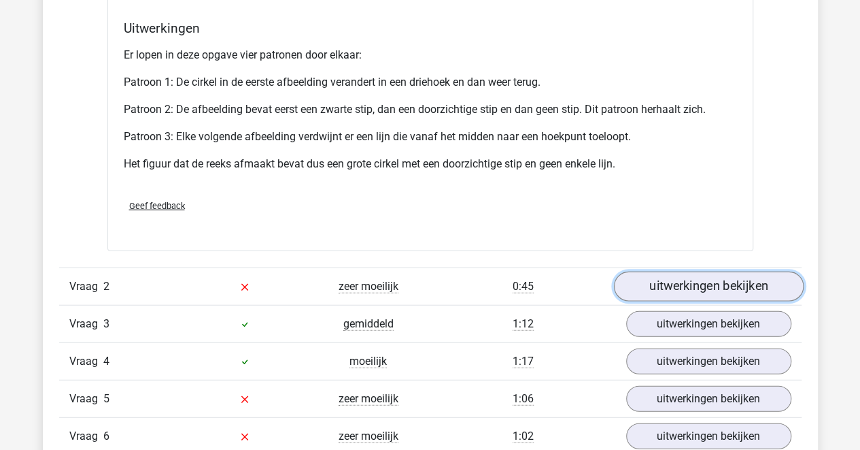
click at [717, 280] on link "uitwerkingen bekijken" at bounding box center [708, 286] width 190 height 30
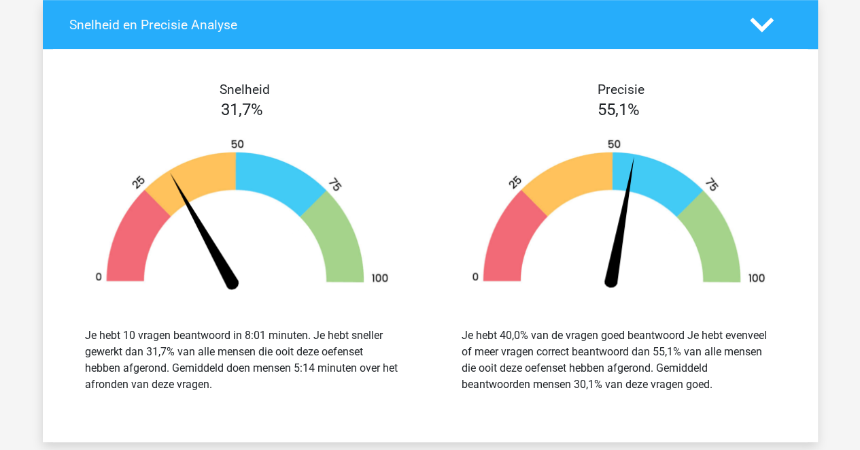
scroll to position [3066, 0]
